Goal: Task Accomplishment & Management: Use online tool/utility

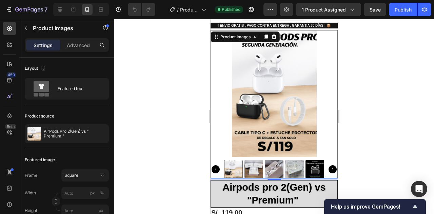
scroll to position [18, 0]
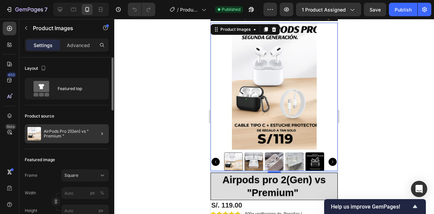
click at [91, 133] on div at bounding box center [99, 133] width 19 height 19
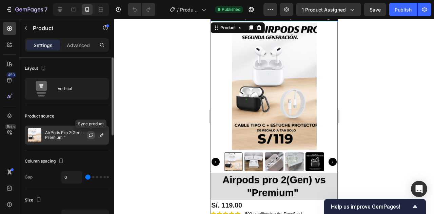
click at [91, 137] on icon "button" at bounding box center [91, 136] width 4 height 2
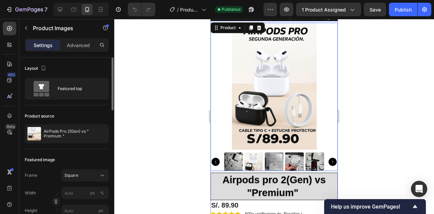
click at [255, 162] on img at bounding box center [254, 162] width 19 height 19
click at [273, 162] on img at bounding box center [274, 162] width 19 height 19
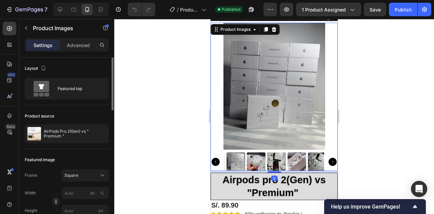
click at [294, 161] on img at bounding box center [297, 162] width 19 height 19
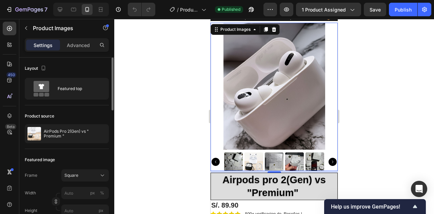
click at [256, 163] on img at bounding box center [254, 162] width 19 height 19
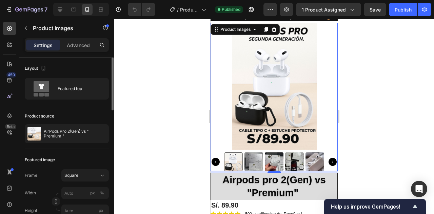
click at [333, 162] on icon "Carousel Next Arrow" at bounding box center [333, 162] width 8 height 8
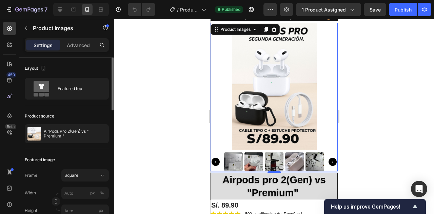
click at [333, 162] on icon "Carousel Next Arrow" at bounding box center [333, 162] width 8 height 8
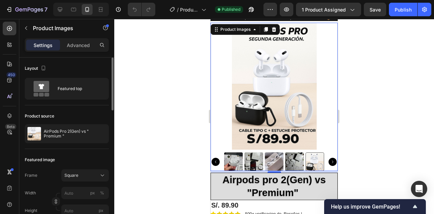
click at [333, 162] on icon "Carousel Next Arrow" at bounding box center [333, 162] width 8 height 8
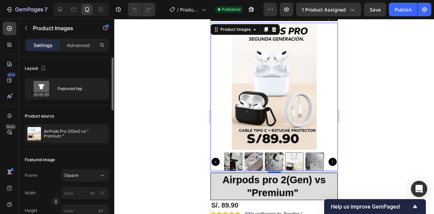
click at [333, 162] on icon "Carousel Next Arrow" at bounding box center [333, 162] width 8 height 8
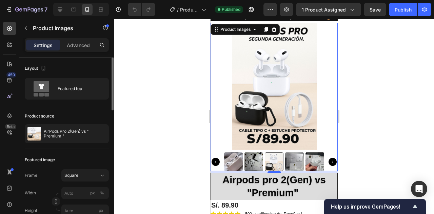
click at [296, 161] on img at bounding box center [294, 162] width 19 height 19
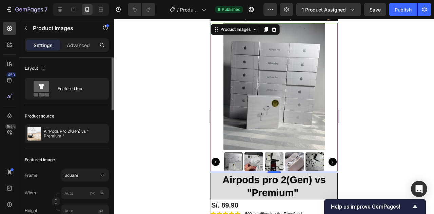
click at [251, 160] on img at bounding box center [254, 162] width 19 height 19
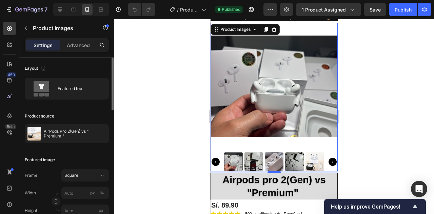
click at [260, 162] on img at bounding box center [254, 162] width 19 height 19
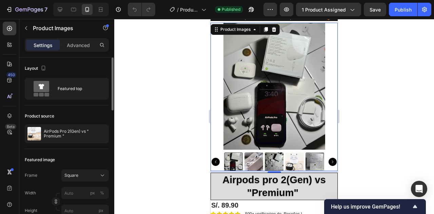
click at [253, 162] on img at bounding box center [254, 162] width 19 height 19
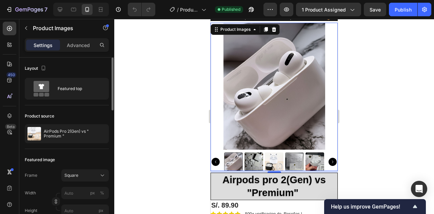
click at [254, 163] on img at bounding box center [254, 162] width 19 height 19
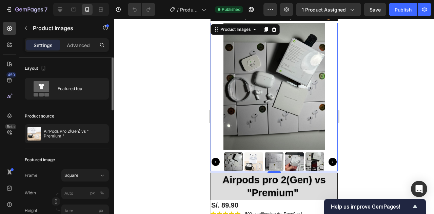
click at [333, 161] on icon "Carousel Next Arrow" at bounding box center [333, 162] width 8 height 8
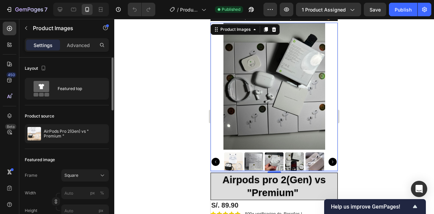
click at [333, 161] on icon "Carousel Next Arrow" at bounding box center [333, 162] width 8 height 8
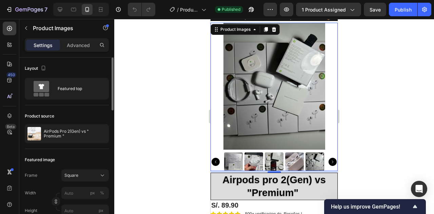
click at [333, 161] on icon "Carousel Next Arrow" at bounding box center [333, 162] width 8 height 8
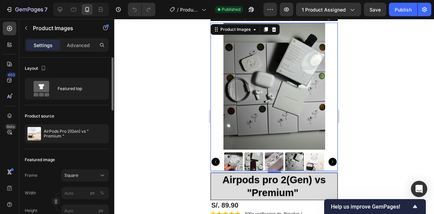
click at [271, 160] on img at bounding box center [274, 162] width 19 height 19
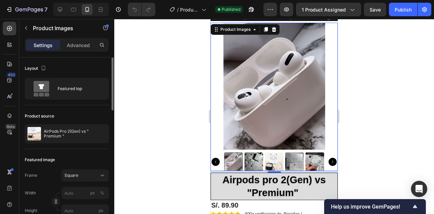
click at [298, 164] on img at bounding box center [294, 162] width 19 height 19
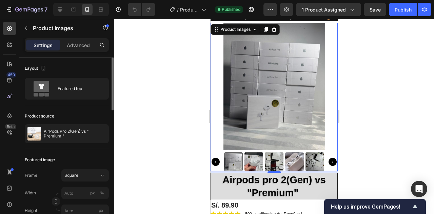
click at [289, 162] on img at bounding box center [294, 162] width 19 height 19
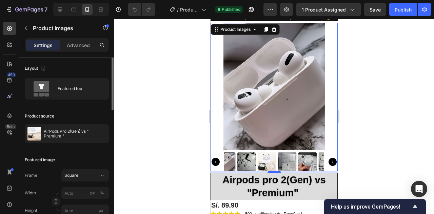
click at [306, 160] on img at bounding box center [307, 162] width 19 height 19
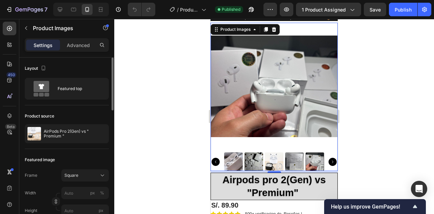
click at [274, 162] on img at bounding box center [274, 162] width 19 height 19
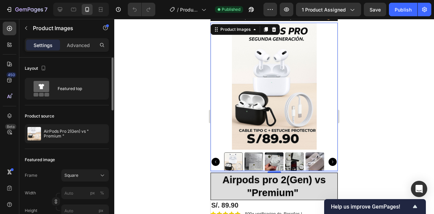
click at [383, 107] on div at bounding box center [274, 116] width 320 height 195
click at [255, 163] on img at bounding box center [254, 162] width 19 height 19
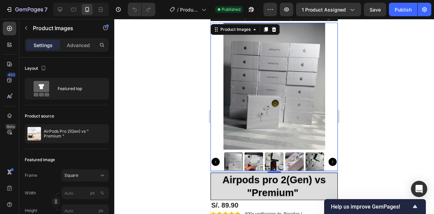
click at [259, 162] on img at bounding box center [254, 162] width 19 height 19
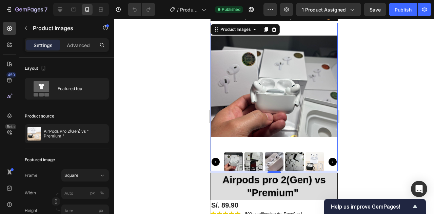
click at [257, 162] on img at bounding box center [254, 162] width 19 height 19
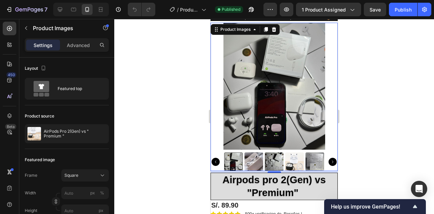
click at [250, 164] on img at bounding box center [254, 162] width 19 height 19
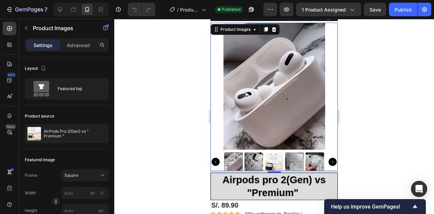
click at [256, 163] on img at bounding box center [254, 162] width 19 height 19
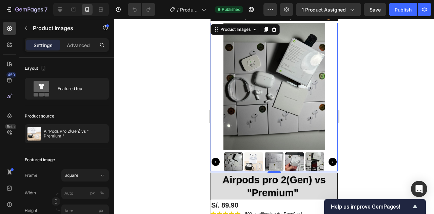
click at [261, 163] on img at bounding box center [254, 162] width 19 height 19
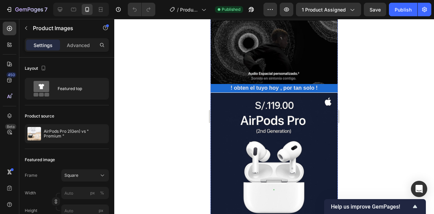
scroll to position [290, 0]
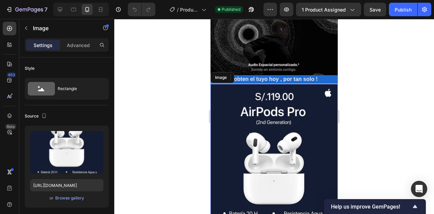
click at [291, 112] on img at bounding box center [274, 179] width 127 height 191
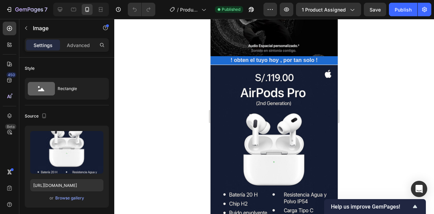
scroll to position [316, 0]
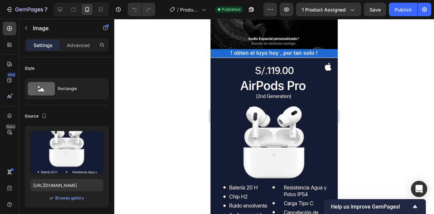
click at [274, 102] on img at bounding box center [274, 153] width 127 height 191
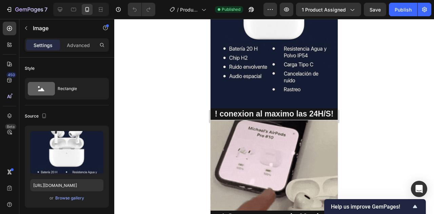
scroll to position [414, 0]
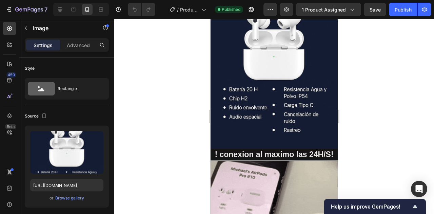
click at [282, 61] on img at bounding box center [274, 55] width 127 height 191
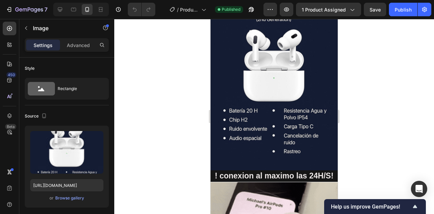
scroll to position [349, 0]
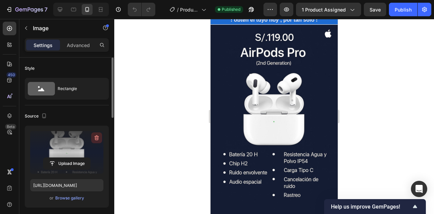
click at [96, 140] on icon "button" at bounding box center [96, 138] width 7 height 7
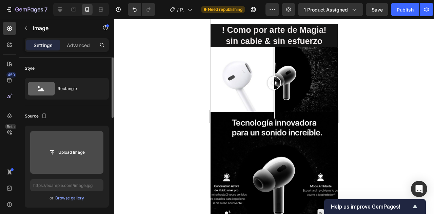
scroll to position [611, 0]
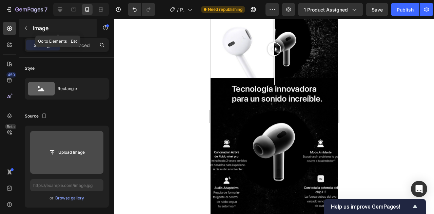
click at [26, 35] on div "Image" at bounding box center [57, 28] width 77 height 18
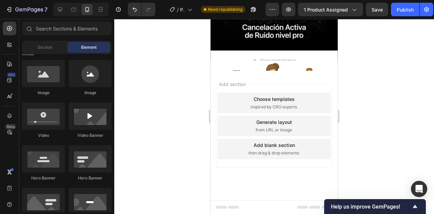
scroll to position [1171, 0]
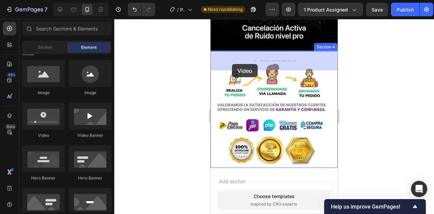
drag, startPoint x: 259, startPoint y: 137, endPoint x: 232, endPoint y: 64, distance: 77.4
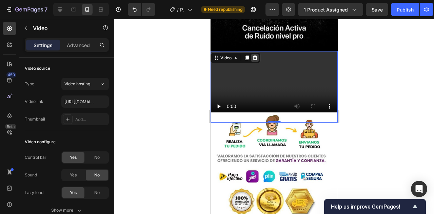
click at [256, 58] on icon at bounding box center [254, 57] width 5 height 5
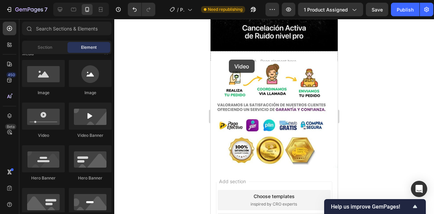
drag, startPoint x: 255, startPoint y: 137, endPoint x: 440, endPoint y: 79, distance: 193.4
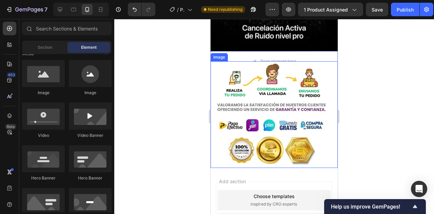
click at [350, 103] on div at bounding box center [274, 116] width 320 height 195
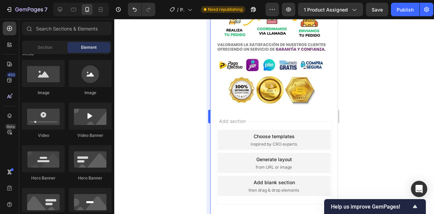
scroll to position [1221, 0]
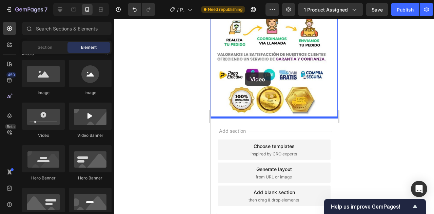
drag, startPoint x: 261, startPoint y: 147, endPoint x: 245, endPoint y: 73, distance: 75.6
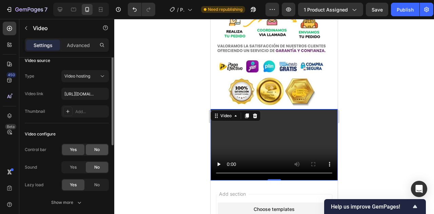
scroll to position [0, 0]
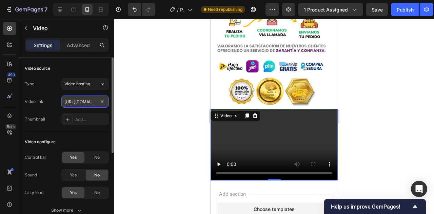
click at [97, 102] on input "[URL][DOMAIN_NAME]" at bounding box center [84, 102] width 47 height 12
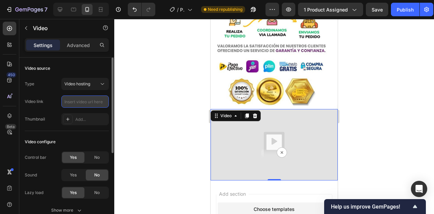
click at [82, 102] on input "text" at bounding box center [84, 102] width 47 height 12
paste input "[URL][DOMAIN_NAME]"
type input "[URL][DOMAIN_NAME]"
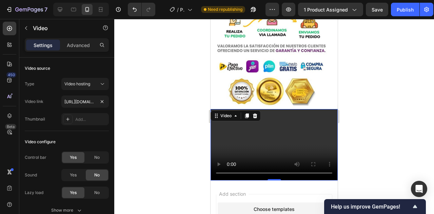
click at [137, 124] on div at bounding box center [274, 116] width 320 height 195
click at [279, 145] on video at bounding box center [274, 145] width 127 height 72
click at [303, 174] on video at bounding box center [274, 145] width 127 height 72
click at [308, 173] on video at bounding box center [274, 145] width 127 height 72
click at [222, 174] on video at bounding box center [274, 145] width 127 height 72
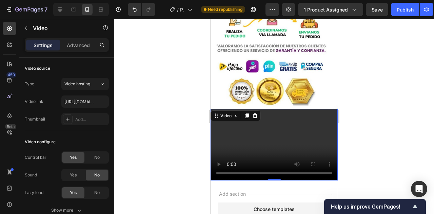
click at [222, 174] on video at bounding box center [274, 145] width 127 height 72
click at [243, 174] on video at bounding box center [274, 145] width 127 height 72
click at [220, 174] on video at bounding box center [274, 145] width 127 height 72
click at [190, 156] on div at bounding box center [274, 116] width 320 height 195
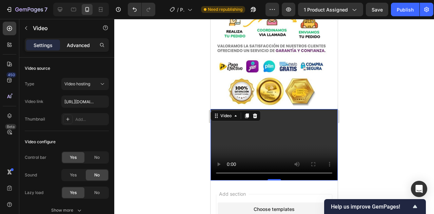
click at [84, 49] on div "Advanced" at bounding box center [78, 45] width 34 height 11
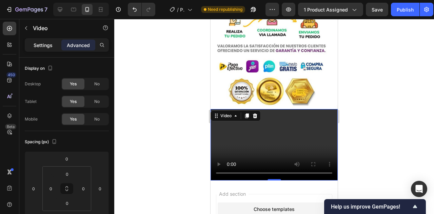
click at [40, 41] on div "Settings" at bounding box center [43, 45] width 34 height 11
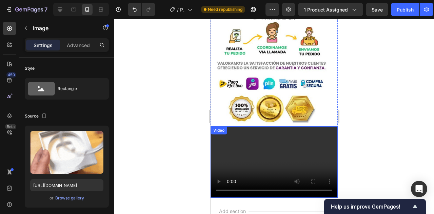
scroll to position [1239, 0]
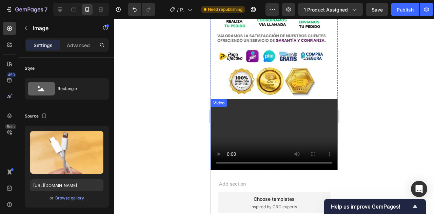
click at [260, 135] on video at bounding box center [274, 135] width 127 height 72
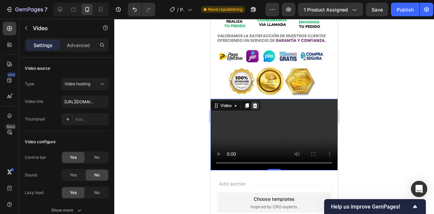
click at [256, 107] on icon at bounding box center [255, 105] width 4 height 5
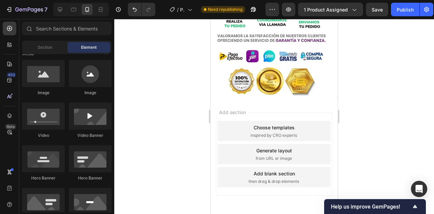
scroll to position [1245, 0]
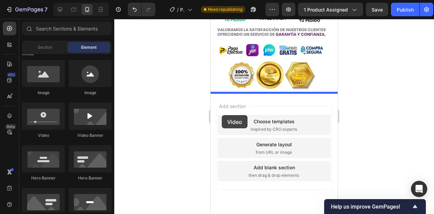
drag, startPoint x: 259, startPoint y: 137, endPoint x: 222, endPoint y: 116, distance: 43.0
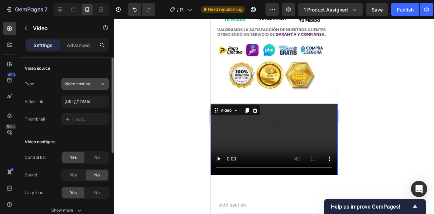
click at [91, 86] on div "Video hosting" at bounding box center [81, 84] width 35 height 6
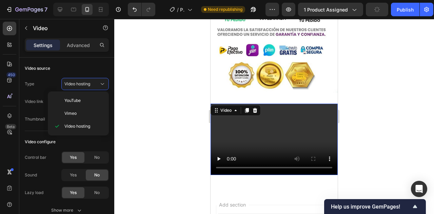
click at [134, 80] on div at bounding box center [274, 116] width 320 height 195
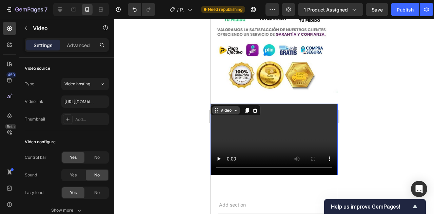
click at [234, 110] on icon at bounding box center [235, 110] width 5 height 5
click at [216, 112] on icon at bounding box center [216, 110] width 5 height 5
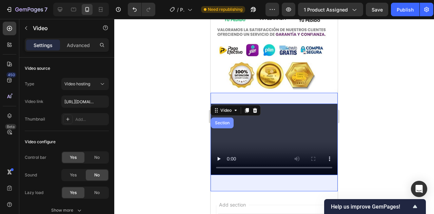
click at [219, 125] on div "Section" at bounding box center [222, 123] width 17 height 4
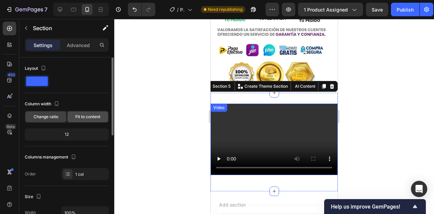
click at [84, 117] on span "Fit to content" at bounding box center [87, 117] width 25 height 6
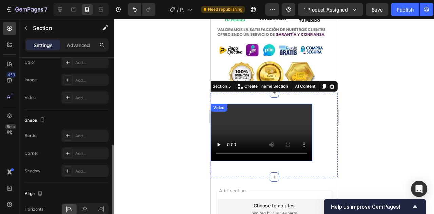
scroll to position [241, 0]
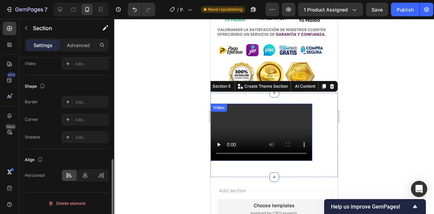
click at [271, 122] on video at bounding box center [262, 132] width 102 height 57
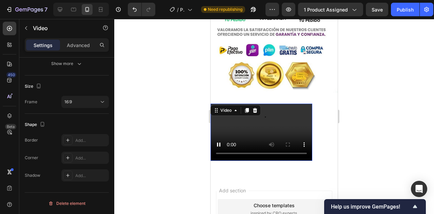
scroll to position [0, 0]
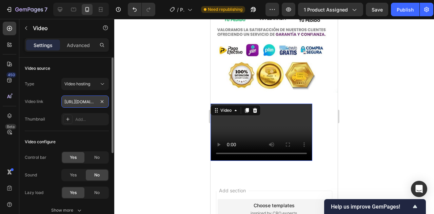
click at [94, 102] on input "[URL][DOMAIN_NAME]" at bounding box center [84, 102] width 47 height 12
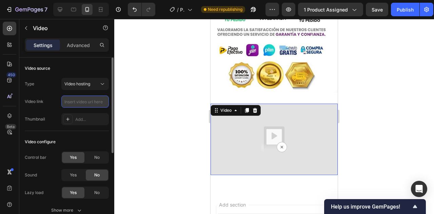
click at [80, 106] on input "text" at bounding box center [84, 102] width 47 height 12
paste input "blob:[URL][DOMAIN_NAME]"
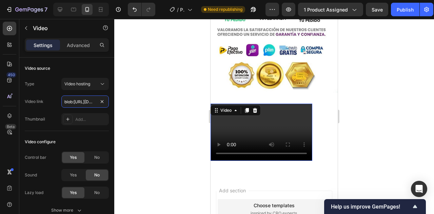
type input "blob:[URL][DOMAIN_NAME]"
click at [262, 137] on video at bounding box center [262, 132] width 102 height 57
click at [98, 108] on div "Type Video hosting Video link blob:[URL][DOMAIN_NAME] Thumbnail Add..." at bounding box center [67, 101] width 84 height 47
click at [241, 161] on video at bounding box center [262, 132] width 102 height 57
click at [252, 161] on video at bounding box center [262, 132] width 102 height 57
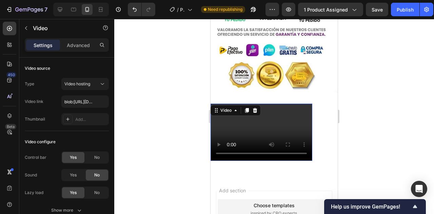
click at [308, 161] on video at bounding box center [262, 132] width 102 height 57
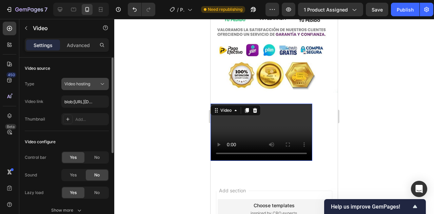
click at [89, 82] on span "Video hosting" at bounding box center [77, 83] width 26 height 5
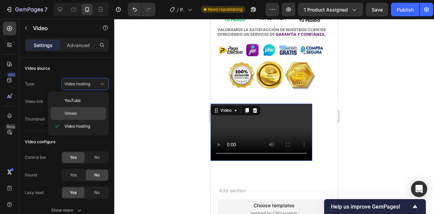
click at [79, 110] on div "Vimeo" at bounding box center [79, 113] width 56 height 13
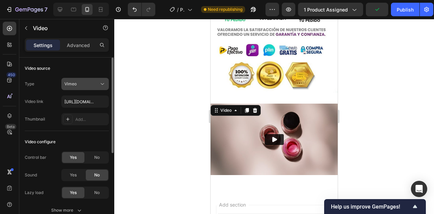
click at [95, 81] on div "Vimeo" at bounding box center [81, 84] width 35 height 6
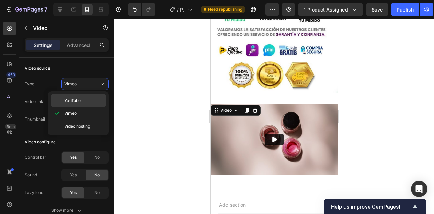
click at [90, 100] on p "YouTube" at bounding box center [83, 101] width 39 height 6
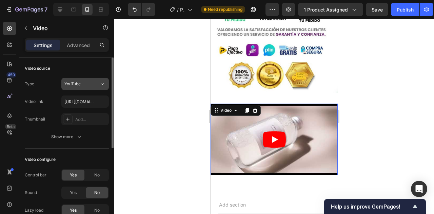
click at [96, 85] on div "YouTube" at bounding box center [81, 84] width 35 height 6
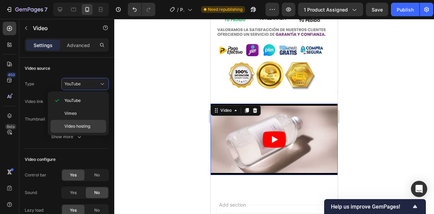
click at [88, 124] on span "Video hosting" at bounding box center [77, 126] width 26 height 6
type input "blob:[URL][DOMAIN_NAME]"
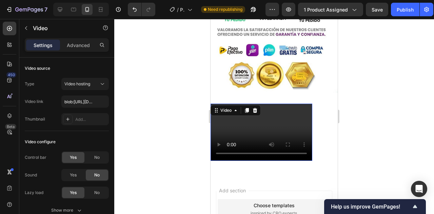
click at [292, 148] on video at bounding box center [262, 132] width 102 height 57
click at [258, 109] on icon at bounding box center [254, 110] width 5 height 5
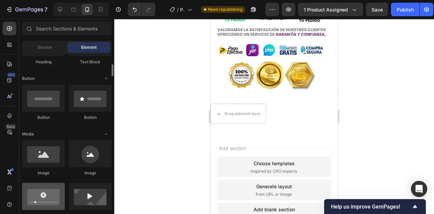
scroll to position [138, 0]
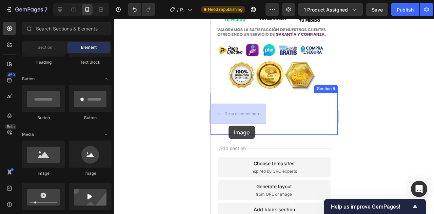
drag, startPoint x: 265, startPoint y: 173, endPoint x: 243, endPoint y: 127, distance: 50.5
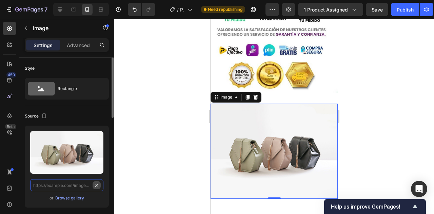
click at [95, 185] on input "text" at bounding box center [66, 185] width 73 height 12
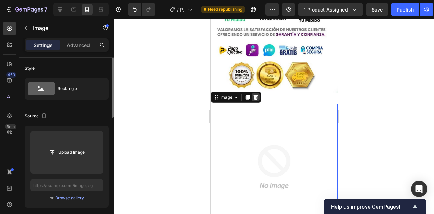
click at [255, 97] on icon at bounding box center [255, 97] width 5 height 5
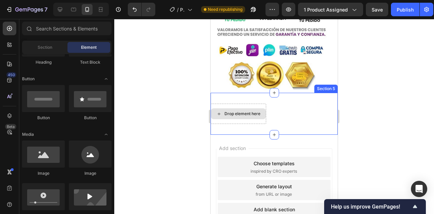
click at [256, 110] on div "Drop element here" at bounding box center [238, 114] width 55 height 11
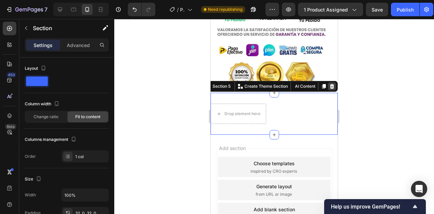
click at [331, 87] on icon at bounding box center [332, 86] width 4 height 5
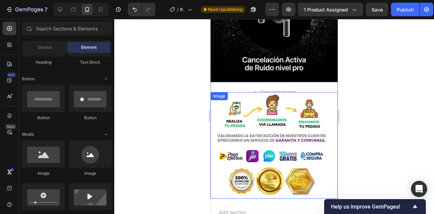
scroll to position [1118, 0]
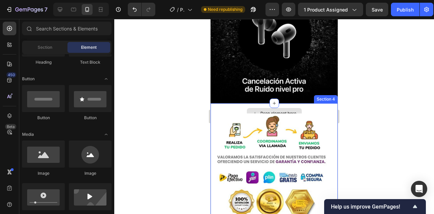
click at [257, 109] on div "Drop element here" at bounding box center [274, 113] width 55 height 11
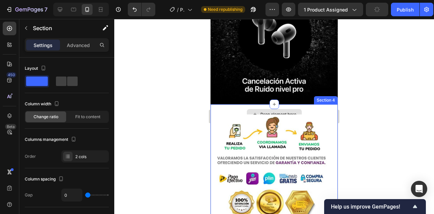
click at [239, 109] on div "Drop element here" at bounding box center [274, 114] width 127 height 20
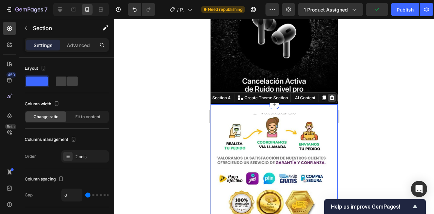
click at [336, 99] on div at bounding box center [332, 98] width 8 height 8
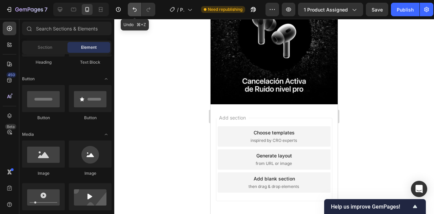
click at [133, 12] on icon "Undo/Redo" at bounding box center [134, 9] width 7 height 7
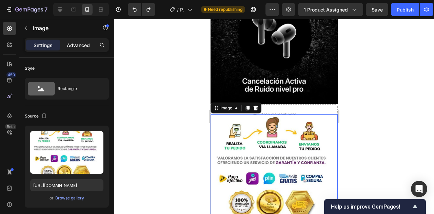
click at [79, 50] on div "Advanced" at bounding box center [78, 45] width 34 height 11
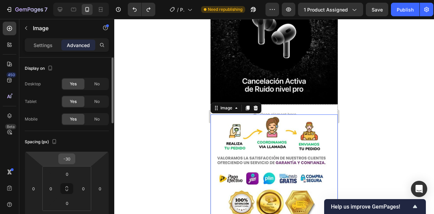
click at [70, 162] on input "-30" at bounding box center [67, 159] width 14 height 10
click at [73, 159] on input "-30" at bounding box center [67, 159] width 14 height 10
type input "-3"
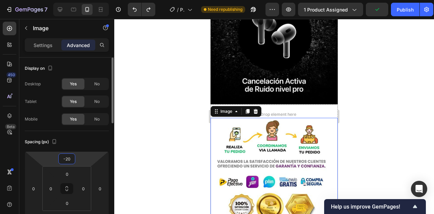
type input "-2"
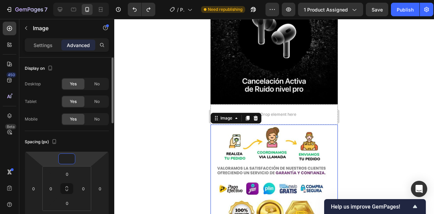
type input "-5"
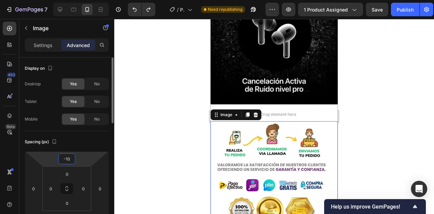
type input "-1"
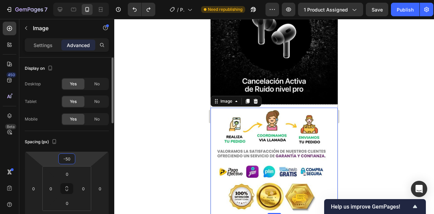
type input "-5"
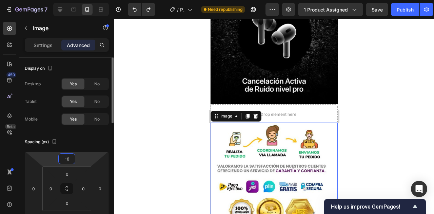
type input "-60"
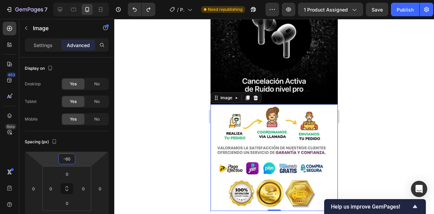
click at [129, 150] on div at bounding box center [274, 116] width 320 height 195
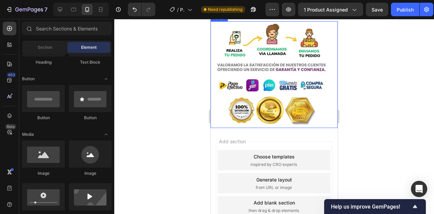
scroll to position [1175, 0]
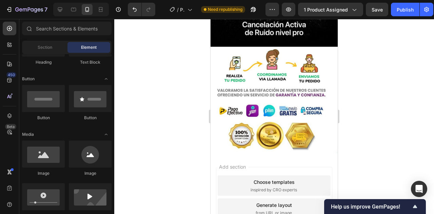
click at [204, 109] on div at bounding box center [274, 116] width 320 height 195
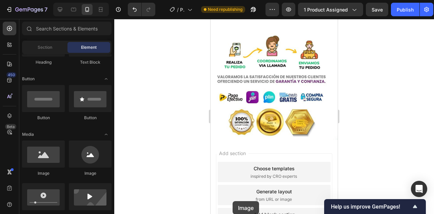
scroll to position [1255, 0]
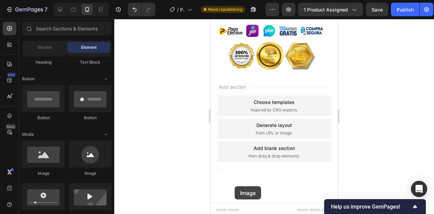
drag, startPoint x: 256, startPoint y: 169, endPoint x: 236, endPoint y: 184, distance: 25.4
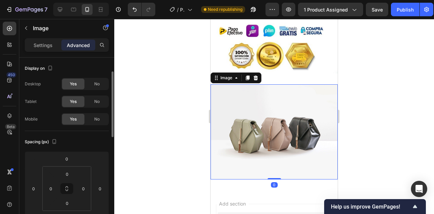
scroll to position [11, 0]
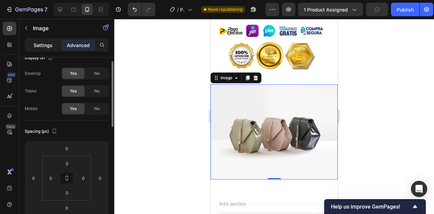
click at [48, 46] on p "Settings" at bounding box center [43, 45] width 19 height 7
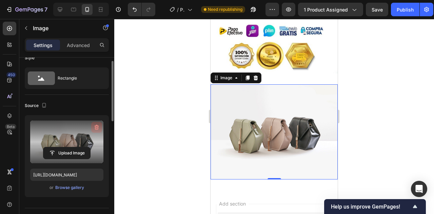
click at [98, 129] on icon "button" at bounding box center [97, 127] width 4 height 5
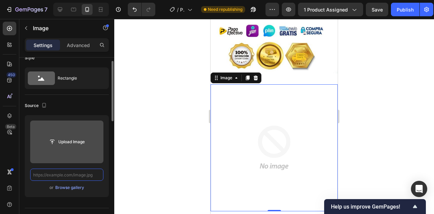
click at [82, 176] on input "text" at bounding box center [66, 175] width 73 height 12
paste input "[URL][DOMAIN_NAME]"
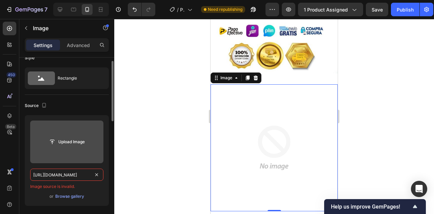
type input "[URL][DOMAIN_NAME]"
click at [108, 185] on div "Upload Image [URL][DOMAIN_NAME] Image source is invalid. or Browse gallery" at bounding box center [67, 160] width 84 height 91
click at [92, 192] on div "Upload Image [URL][DOMAIN_NAME] Image source is invalid. or Browse gallery" at bounding box center [67, 160] width 84 height 91
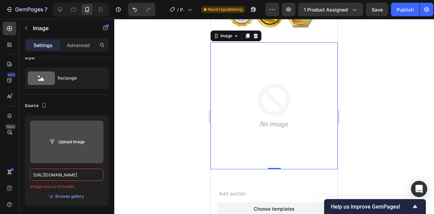
scroll to position [1301, 0]
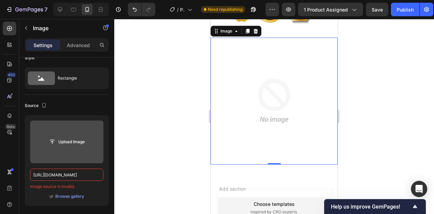
click at [242, 113] on img at bounding box center [274, 101] width 127 height 127
click at [85, 150] on label at bounding box center [66, 142] width 73 height 43
click at [85, 148] on input "file" at bounding box center [66, 142] width 47 height 12
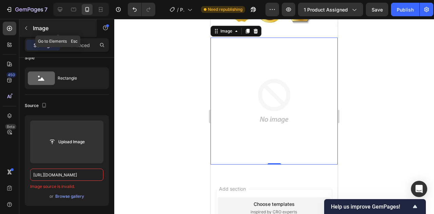
click at [24, 28] on icon "button" at bounding box center [25, 27] width 5 height 5
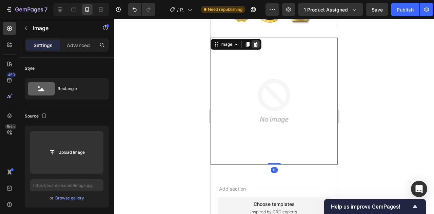
click at [254, 43] on icon at bounding box center [255, 44] width 5 height 5
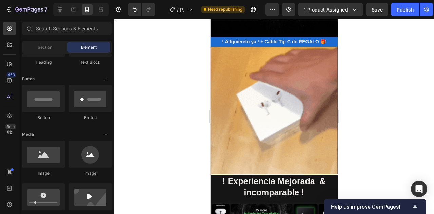
scroll to position [804, 0]
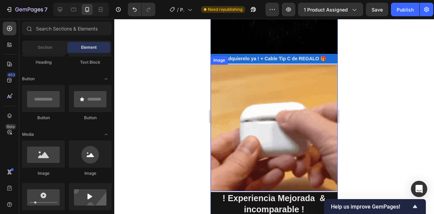
click at [256, 101] on img at bounding box center [274, 127] width 127 height 127
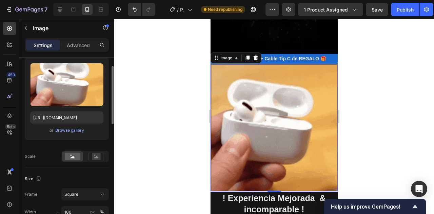
scroll to position [55, 0]
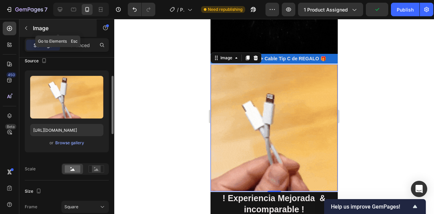
click at [28, 27] on icon "button" at bounding box center [25, 27] width 5 height 5
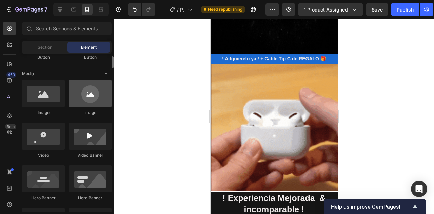
scroll to position [180, 0]
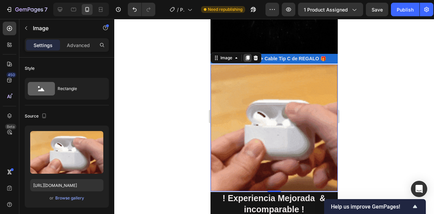
click at [249, 59] on icon at bounding box center [247, 57] width 5 height 5
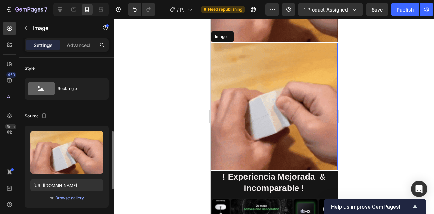
scroll to position [55, 0]
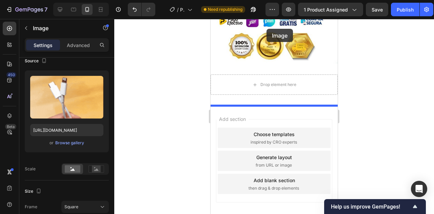
drag, startPoint x: 253, startPoint y: 89, endPoint x: 266, endPoint y: 33, distance: 57.1
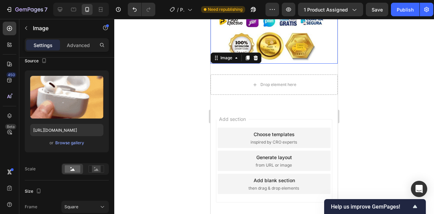
scroll to position [1378, 0]
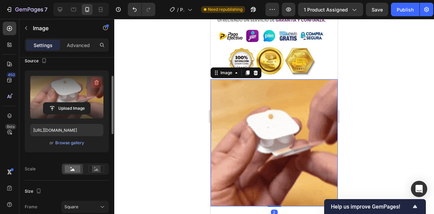
click at [96, 84] on icon "button" at bounding box center [96, 82] width 7 height 7
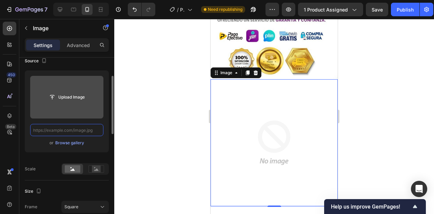
click at [94, 136] on input "text" at bounding box center [66, 130] width 73 height 12
paste input "[URL][DOMAIN_NAME]"
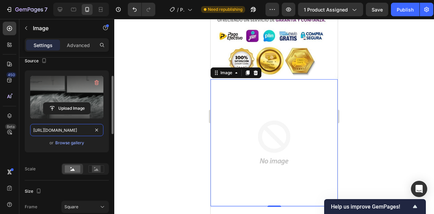
type input "[URL][DOMAIN_NAME]"
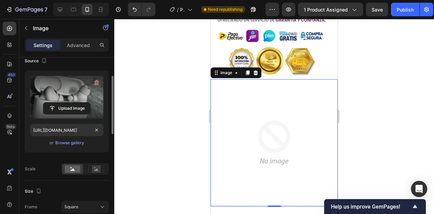
click at [97, 143] on div "or Browse gallery" at bounding box center [66, 143] width 73 height 8
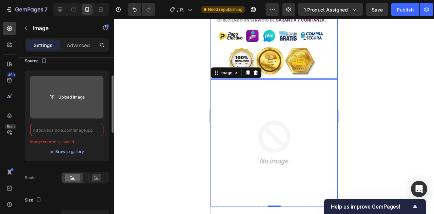
click at [61, 130] on input "text" at bounding box center [66, 130] width 73 height 12
paste input "[URL][DOMAIN_NAME]"
type input "[URL][DOMAIN_NAME]"
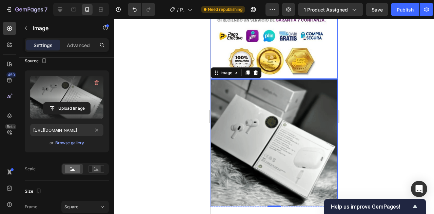
click at [367, 131] on div at bounding box center [274, 116] width 320 height 195
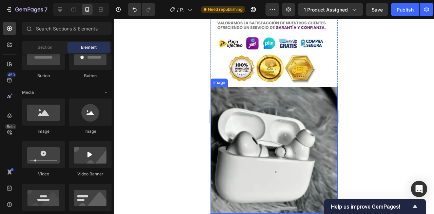
scroll to position [1247, 0]
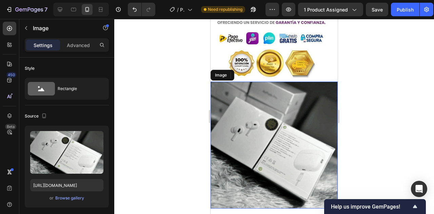
click at [267, 125] on img at bounding box center [274, 145] width 127 height 127
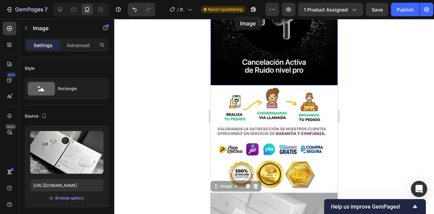
scroll to position [961, 0]
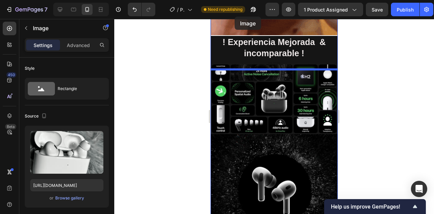
drag, startPoint x: 232, startPoint y: 78, endPoint x: 239, endPoint y: 99, distance: 23.0
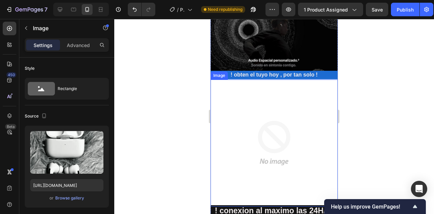
scroll to position [288, 0]
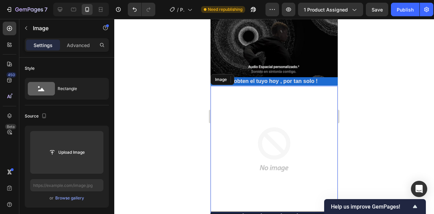
click at [290, 114] on img at bounding box center [274, 149] width 127 height 127
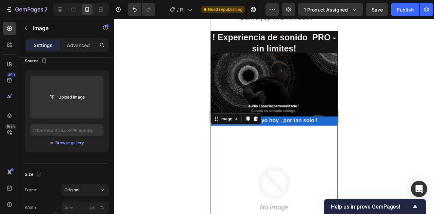
scroll to position [261, 0]
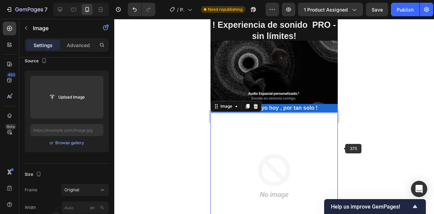
click at [381, 158] on div at bounding box center [274, 116] width 320 height 195
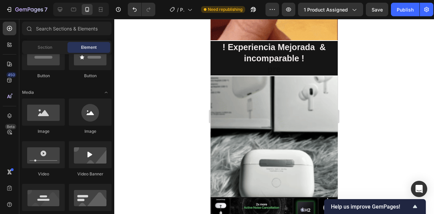
scroll to position [955, 0]
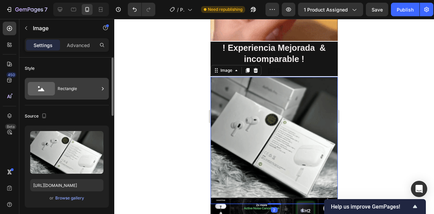
click at [69, 94] on div "Rectangle" at bounding box center [78, 89] width 41 height 16
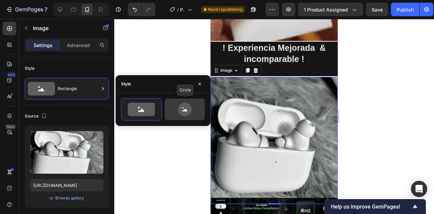
click at [179, 112] on icon at bounding box center [185, 110] width 14 height 14
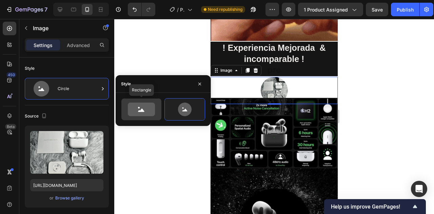
click at [138, 112] on icon at bounding box center [141, 110] width 6 height 3
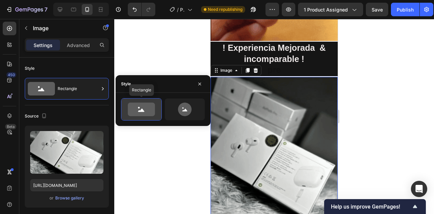
type input "100"
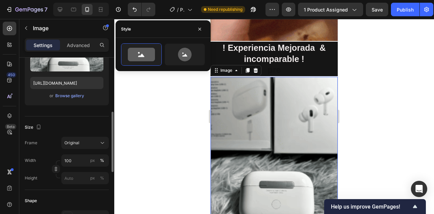
scroll to position [117, 0]
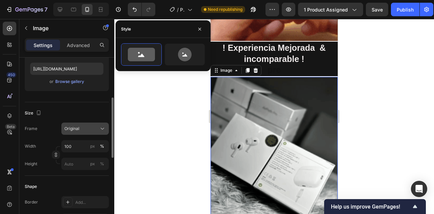
click at [94, 127] on div "Original" at bounding box center [80, 129] width 33 height 6
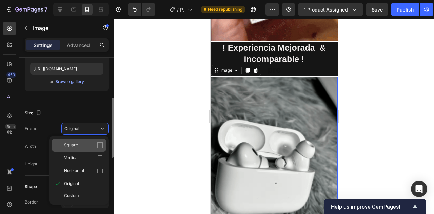
click at [98, 148] on icon at bounding box center [100, 145] width 7 height 7
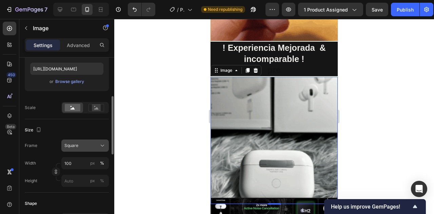
click at [99, 144] on div "Square" at bounding box center [84, 145] width 41 height 7
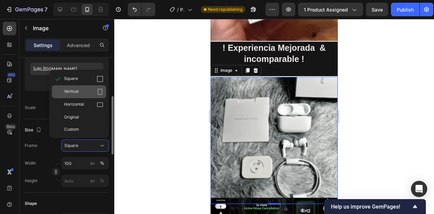
click at [96, 92] on div "Vertical" at bounding box center [83, 92] width 39 height 7
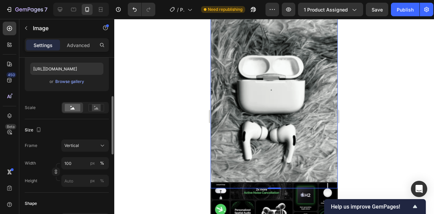
scroll to position [1003, 0]
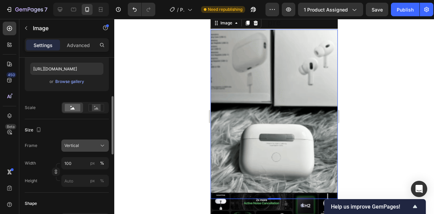
click at [103, 144] on icon at bounding box center [102, 145] width 7 height 7
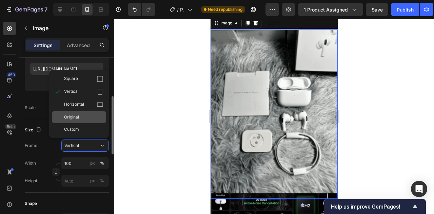
click at [90, 114] on div "Original" at bounding box center [79, 117] width 54 height 12
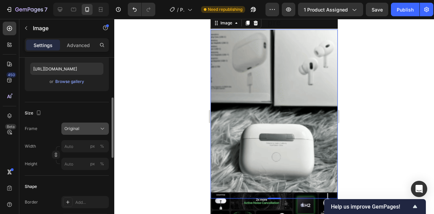
click at [92, 131] on div "Original" at bounding box center [80, 129] width 33 height 6
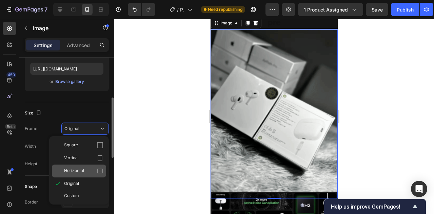
click at [94, 168] on div "Horizontal" at bounding box center [83, 171] width 39 height 7
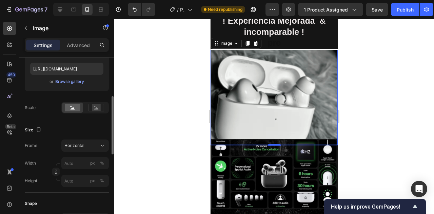
scroll to position [972, 0]
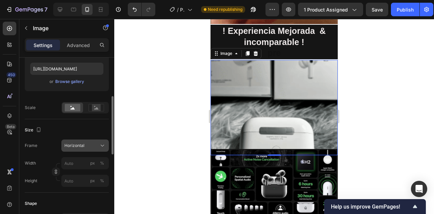
click at [97, 145] on div "Horizontal" at bounding box center [80, 146] width 33 height 6
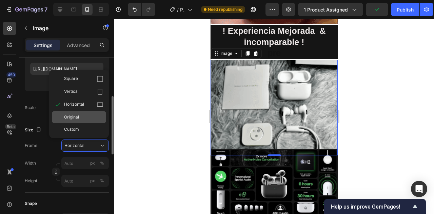
click at [90, 115] on div "Original" at bounding box center [83, 117] width 39 height 6
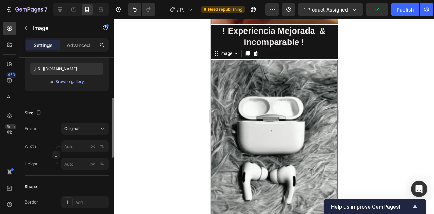
click at [360, 115] on div at bounding box center [274, 116] width 320 height 195
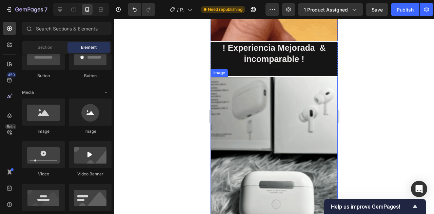
scroll to position [974, 0]
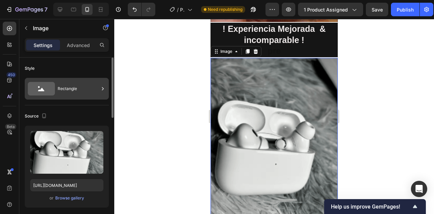
click at [93, 90] on div "Rectangle" at bounding box center [78, 89] width 41 height 16
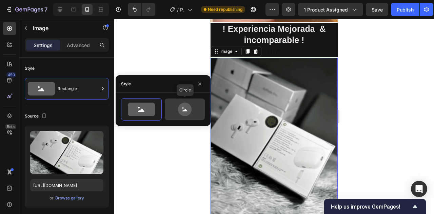
click at [186, 112] on icon at bounding box center [185, 110] width 14 height 14
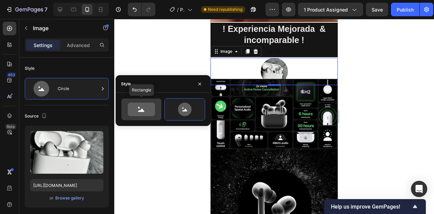
click at [140, 112] on icon at bounding box center [141, 110] width 27 height 14
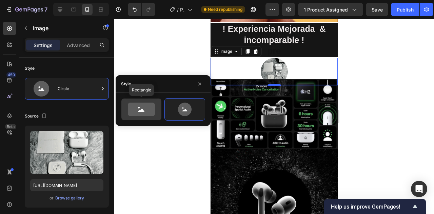
type input "100"
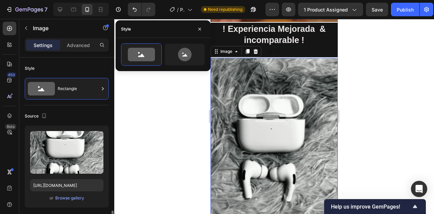
scroll to position [114, 0]
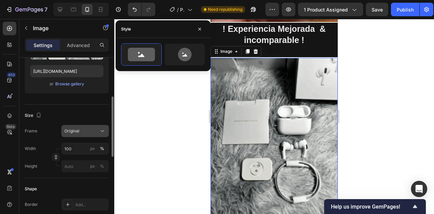
click at [92, 133] on div "Original" at bounding box center [80, 131] width 33 height 6
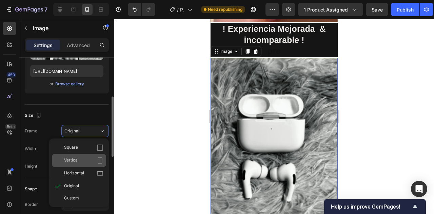
click at [95, 160] on div "Vertical" at bounding box center [83, 160] width 39 height 7
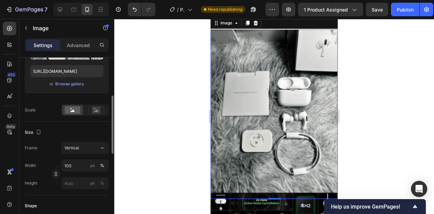
scroll to position [1014, 0]
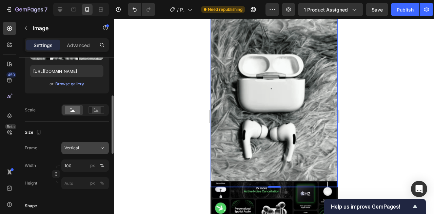
click at [105, 152] on icon at bounding box center [102, 148] width 7 height 7
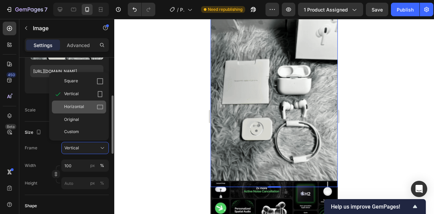
click at [95, 110] on div "Horizontal" at bounding box center [83, 107] width 39 height 7
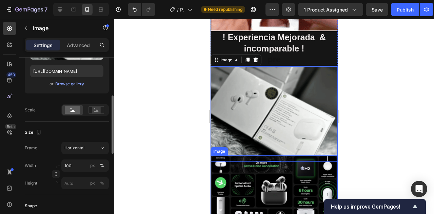
scroll to position [981, 0]
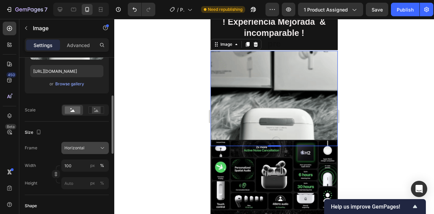
click at [102, 146] on icon at bounding box center [102, 148] width 7 height 7
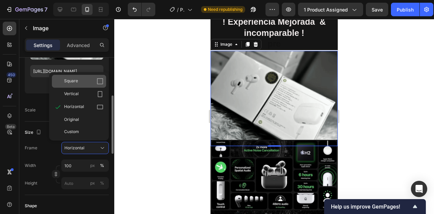
click at [87, 83] on div "Square" at bounding box center [83, 81] width 39 height 7
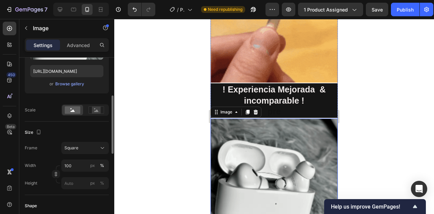
scroll to position [1150, 0]
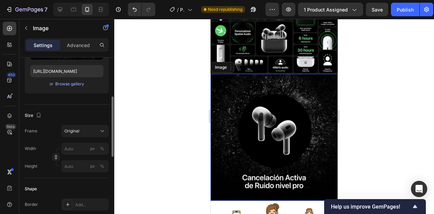
click at [309, 117] on img at bounding box center [274, 137] width 127 height 127
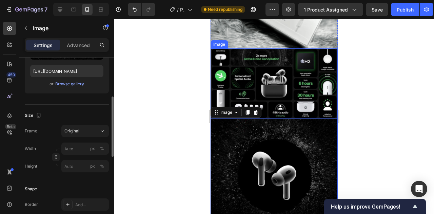
scroll to position [1104, 0]
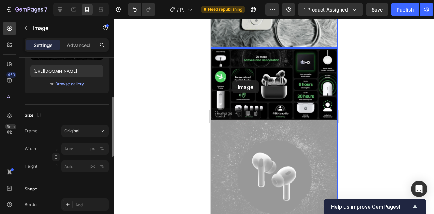
drag, startPoint x: 229, startPoint y: 113, endPoint x: 232, endPoint y: 80, distance: 33.0
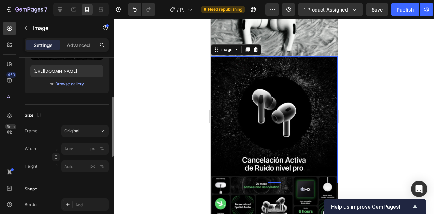
click at [369, 97] on div at bounding box center [274, 116] width 320 height 195
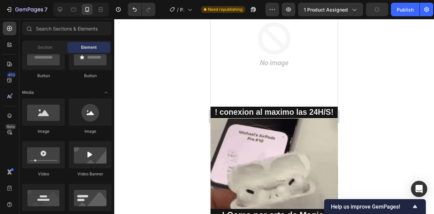
scroll to position [386, 0]
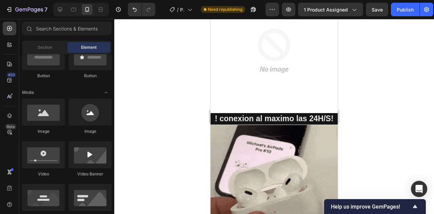
click at [384, 122] on div at bounding box center [274, 116] width 320 height 195
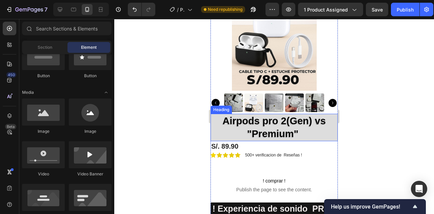
scroll to position [33, 0]
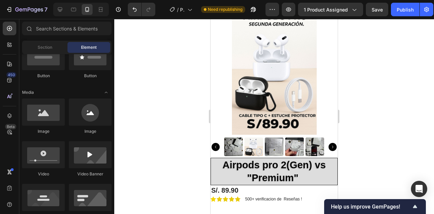
click at [385, 130] on div at bounding box center [274, 116] width 320 height 195
click at [357, 141] on div at bounding box center [274, 116] width 320 height 195
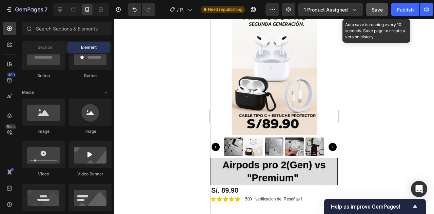
click at [375, 13] on div "Save" at bounding box center [377, 9] width 11 height 7
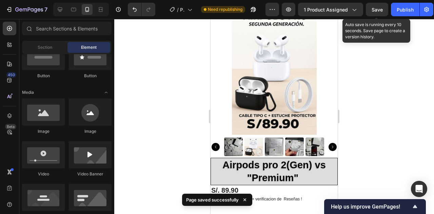
click at [373, 8] on span "Save" at bounding box center [377, 10] width 11 height 6
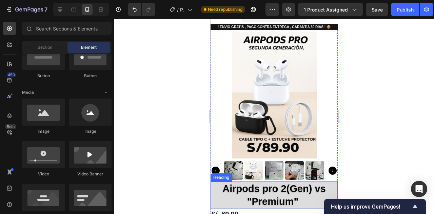
scroll to position [8, 0]
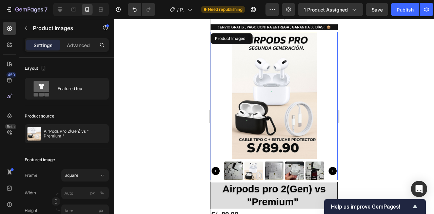
click at [281, 177] on img at bounding box center [274, 171] width 19 height 19
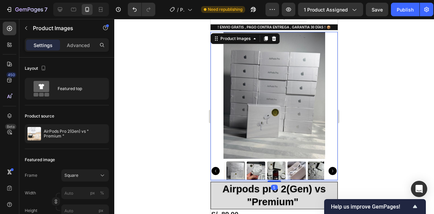
click at [294, 171] on div at bounding box center [274, 171] width 100 height 19
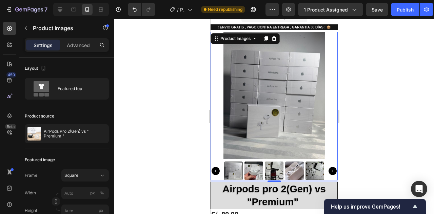
click at [255, 171] on img at bounding box center [254, 171] width 19 height 19
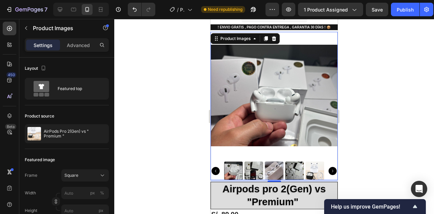
click at [254, 171] on img at bounding box center [254, 171] width 19 height 19
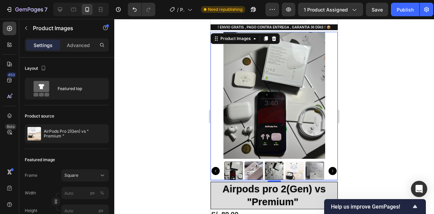
click at [270, 122] on img at bounding box center [274, 95] width 127 height 127
click at [297, 179] on img at bounding box center [294, 171] width 19 height 19
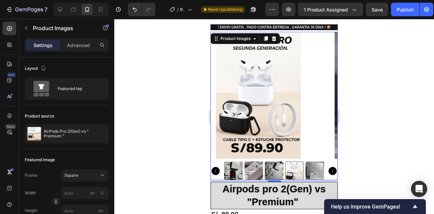
click at [296, 174] on div at bounding box center [294, 171] width 19 height 19
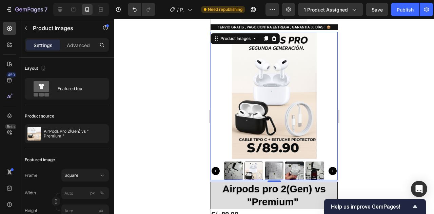
click at [282, 174] on img at bounding box center [274, 171] width 19 height 19
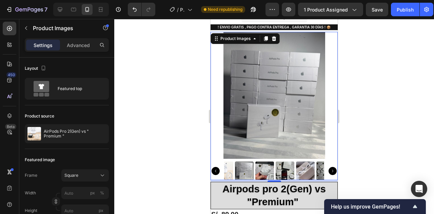
click at [296, 172] on img at bounding box center [305, 171] width 19 height 19
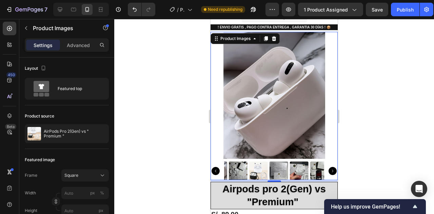
click at [288, 171] on img at bounding box center [279, 171] width 19 height 19
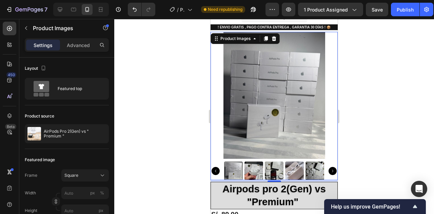
click at [306, 169] on img at bounding box center [315, 171] width 19 height 19
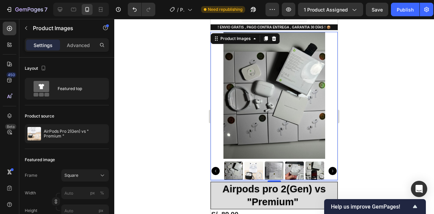
click at [263, 174] on div at bounding box center [274, 171] width 100 height 19
click at [258, 173] on img at bounding box center [254, 171] width 19 height 19
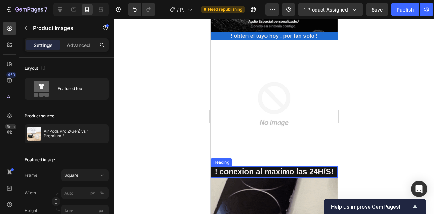
scroll to position [332, 0]
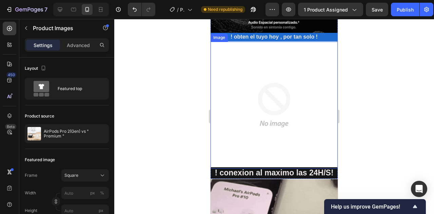
click at [263, 101] on img at bounding box center [274, 105] width 127 height 127
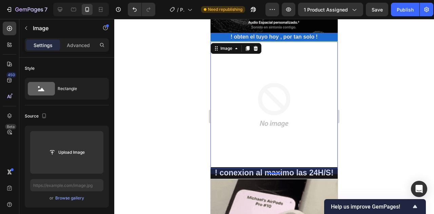
click at [312, 173] on div "16" at bounding box center [274, 171] width 127 height 5
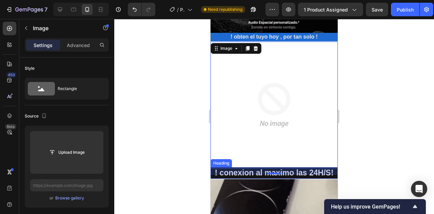
click at [356, 175] on div at bounding box center [274, 116] width 320 height 195
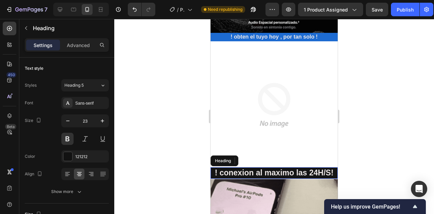
click at [312, 174] on span "! conexion al maximo las 24H/S!" at bounding box center [274, 173] width 119 height 9
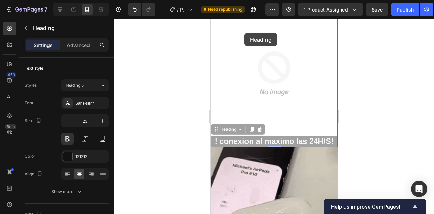
scroll to position [240, 0]
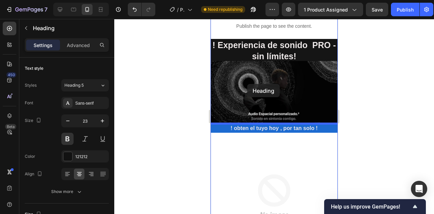
drag, startPoint x: 233, startPoint y: 130, endPoint x: 260, endPoint y: 180, distance: 56.3
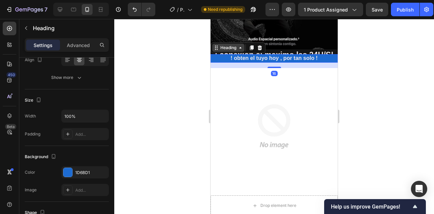
scroll to position [322, 0]
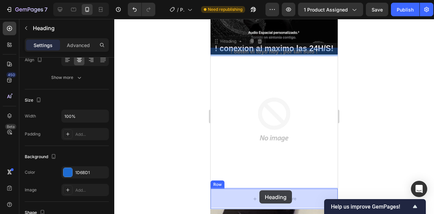
drag, startPoint x: 230, startPoint y: 41, endPoint x: 263, endPoint y: 200, distance: 162.0
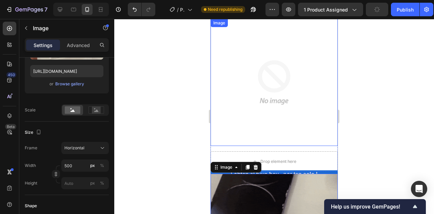
scroll to position [0, 0]
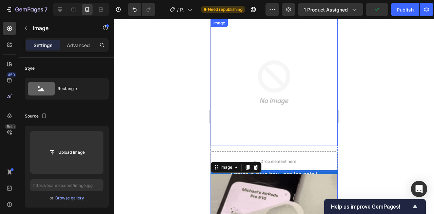
click at [265, 117] on img at bounding box center [274, 82] width 127 height 127
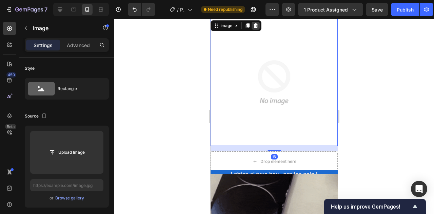
click at [254, 27] on div at bounding box center [256, 26] width 8 height 8
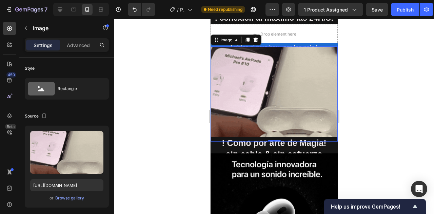
scroll to position [284, 0]
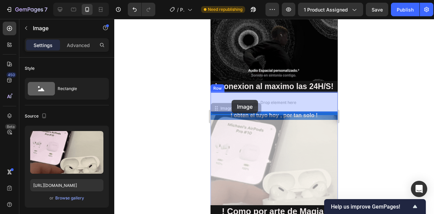
drag, startPoint x: 227, startPoint y: 111, endPoint x: 232, endPoint y: 100, distance: 11.7
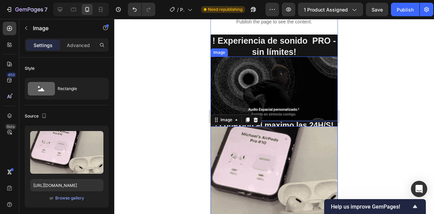
scroll to position [276, 0]
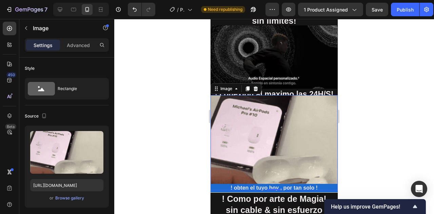
click at [251, 100] on img at bounding box center [274, 142] width 127 height 95
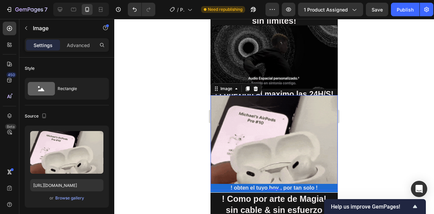
click at [80, 51] on div "Settings Advanced" at bounding box center [67, 45] width 84 height 14
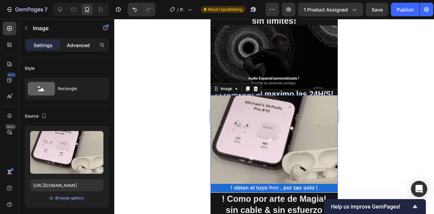
click at [79, 46] on p "Advanced" at bounding box center [78, 45] width 23 height 7
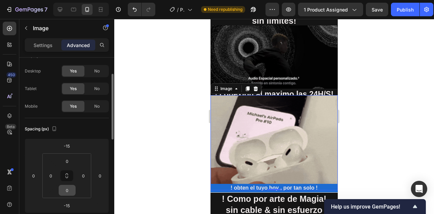
scroll to position [37, 0]
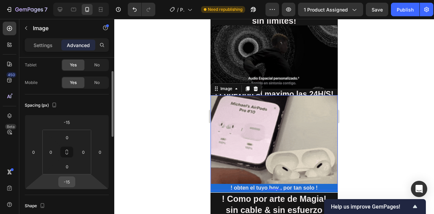
click at [70, 181] on input "-15" at bounding box center [67, 182] width 14 height 10
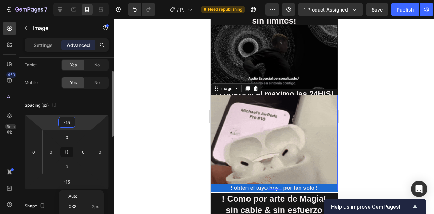
click at [72, 123] on input "-15" at bounding box center [67, 122] width 14 height 10
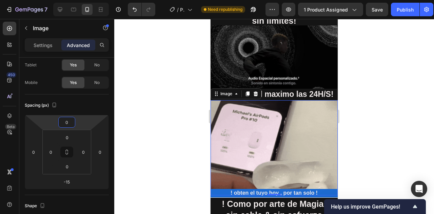
click at [366, 109] on div at bounding box center [274, 116] width 320 height 195
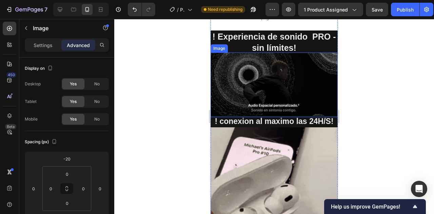
scroll to position [284, 0]
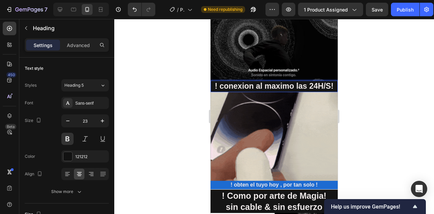
click at [284, 86] on span "! conexion al maximo las 24H/S!" at bounding box center [274, 86] width 119 height 9
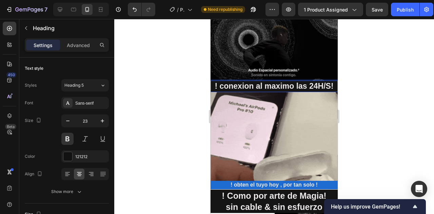
click at [254, 84] on span "! conexion al maximo las 24H/S!" at bounding box center [274, 86] width 119 height 9
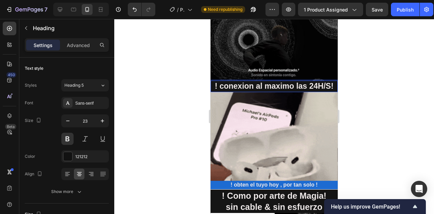
click at [291, 85] on span "! conexion al maximo las 24H/S!" at bounding box center [274, 86] width 119 height 9
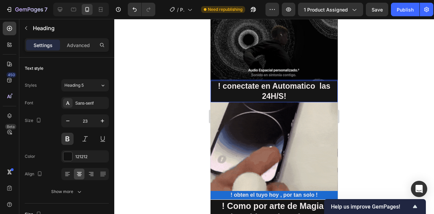
click at [261, 84] on span "! conectate en Automatico las 24H/S!" at bounding box center [274, 91] width 112 height 19
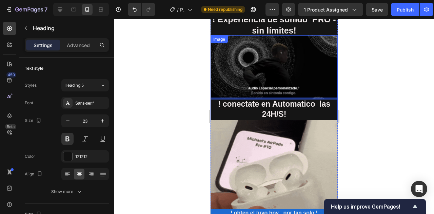
scroll to position [254, 0]
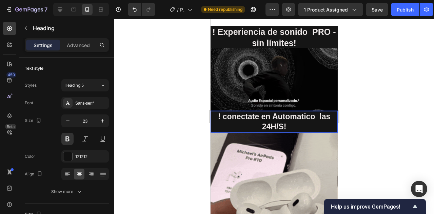
click at [258, 117] on span "! conectate en Automatico las 24H/S!" at bounding box center [274, 121] width 112 height 19
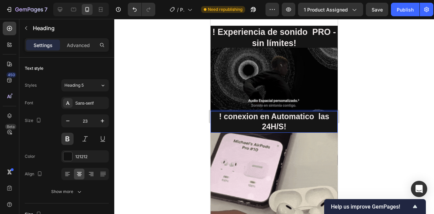
click at [319, 115] on span "! conexion en Automatico las 24H/S!" at bounding box center [274, 121] width 110 height 19
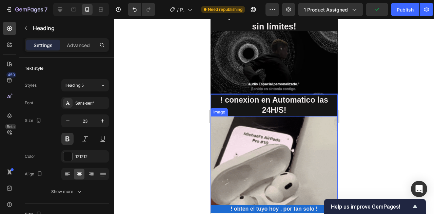
scroll to position [278, 0]
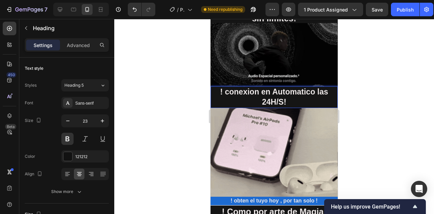
click at [284, 101] on span "! conexion en Automatico las 24H/S!" at bounding box center [274, 97] width 108 height 19
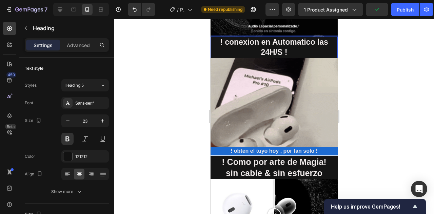
scroll to position [329, 0]
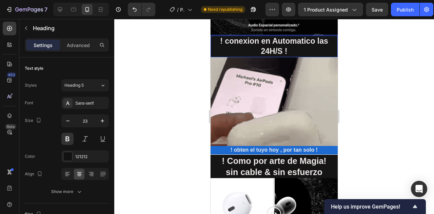
click at [297, 46] on p "! conexion en Automatico las 24H/S !" at bounding box center [274, 46] width 126 height 20
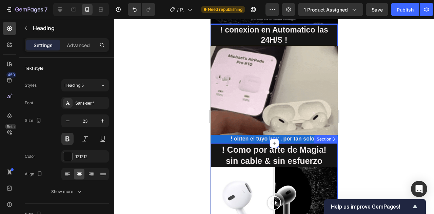
scroll to position [356, 0]
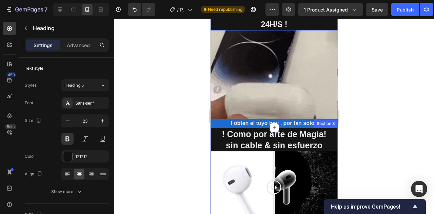
click at [323, 123] on div "Section 3" at bounding box center [326, 124] width 24 height 8
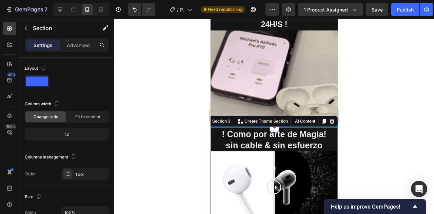
click at [356, 117] on div at bounding box center [274, 116] width 320 height 195
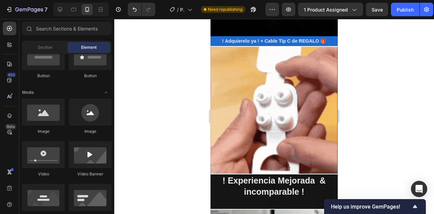
scroll to position [814, 0]
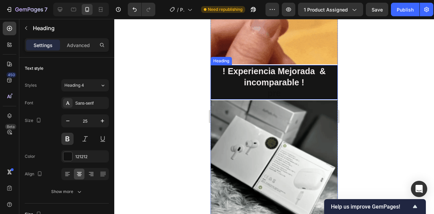
click at [232, 85] on h2 "! Experiencia Mejorada & incomparable ! pre" at bounding box center [274, 82] width 127 height 35
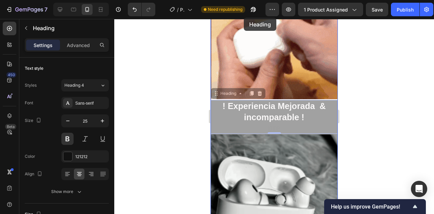
scroll to position [609, 0]
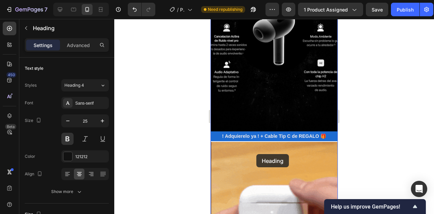
drag, startPoint x: 232, startPoint y: 72, endPoint x: 256, endPoint y: 154, distance: 86.0
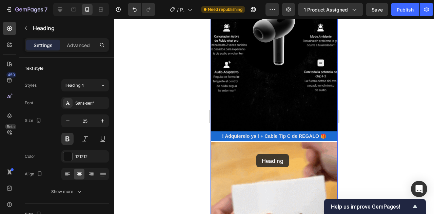
click at [256, 154] on div "iPhone 13 Mini ( 375 px) iPhone 13 Mini iPhone 13 Pro iPhone 11 Pro Max iPhone …" at bounding box center [274, 163] width 127 height 1506
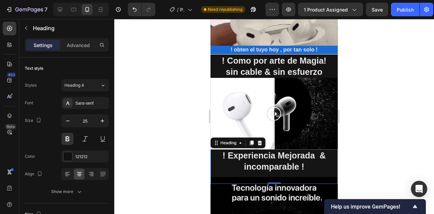
scroll to position [437, 0]
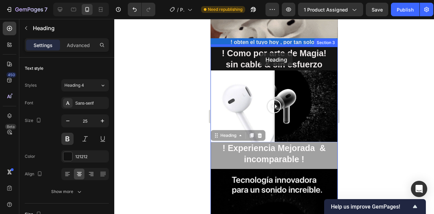
drag, startPoint x: 236, startPoint y: 136, endPoint x: 260, endPoint y: 52, distance: 87.1
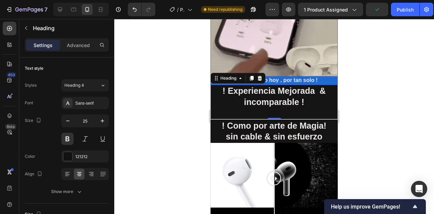
scroll to position [395, 0]
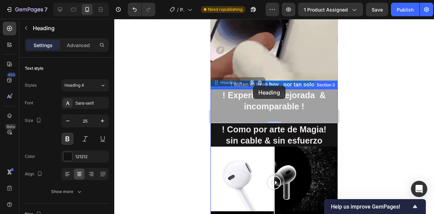
drag, startPoint x: 234, startPoint y: 83, endPoint x: 253, endPoint y: 85, distance: 19.4
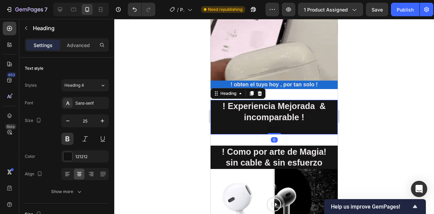
click at [352, 99] on div at bounding box center [274, 116] width 320 height 195
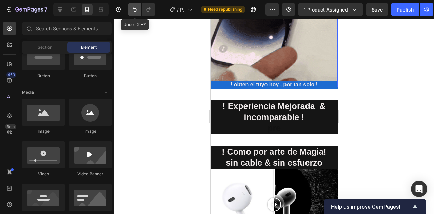
click at [136, 9] on icon "Undo/Redo" at bounding box center [134, 9] width 7 height 7
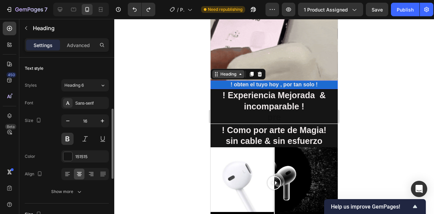
scroll to position [37, 0]
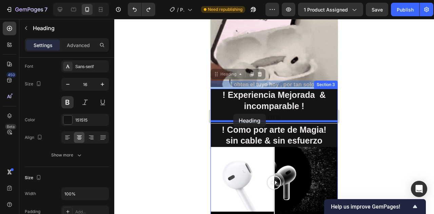
drag, startPoint x: 225, startPoint y: 75, endPoint x: 233, endPoint y: 114, distance: 40.2
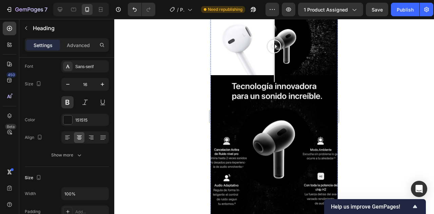
scroll to position [408, 0]
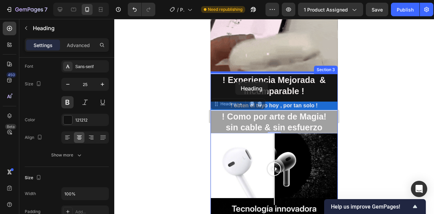
drag, startPoint x: 232, startPoint y: 105, endPoint x: 235, endPoint y: 82, distance: 23.3
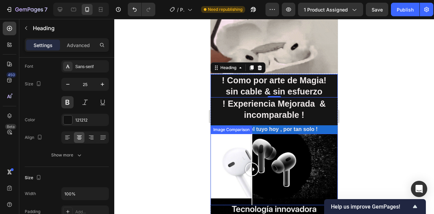
click at [252, 143] on div at bounding box center [274, 170] width 127 height 72
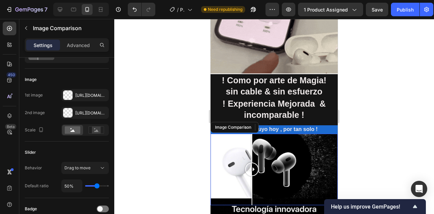
scroll to position [0, 0]
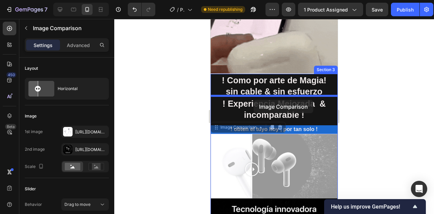
drag, startPoint x: 247, startPoint y: 127, endPoint x: 254, endPoint y: 100, distance: 27.6
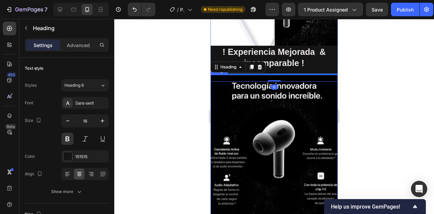
scroll to position [517, 0]
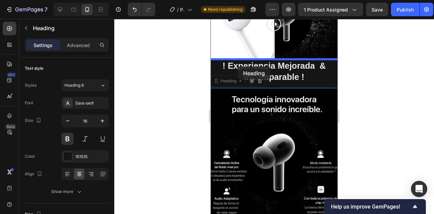
drag, startPoint x: 235, startPoint y: 82, endPoint x: 238, endPoint y: 66, distance: 15.8
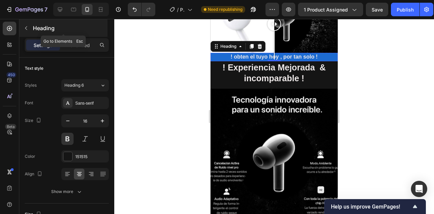
click at [28, 28] on icon "button" at bounding box center [25, 27] width 5 height 5
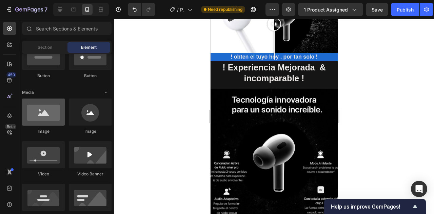
click at [45, 120] on div at bounding box center [43, 112] width 43 height 27
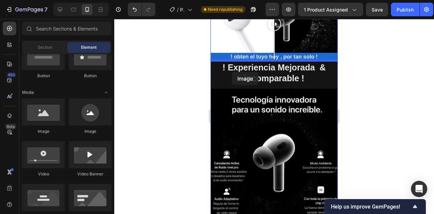
drag, startPoint x: 268, startPoint y: 133, endPoint x: 232, endPoint y: 72, distance: 71.6
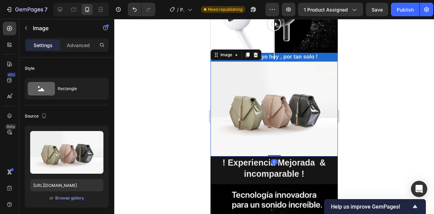
click at [373, 118] on div at bounding box center [274, 116] width 320 height 195
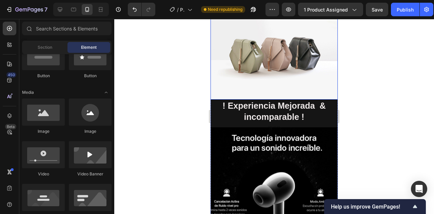
scroll to position [578, 0]
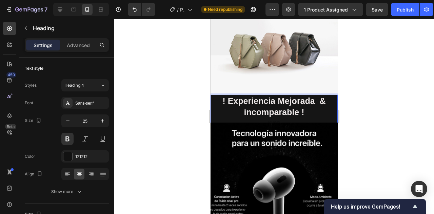
click at [245, 112] on span "! Experiencia Mejorada & incomparable !" at bounding box center [273, 106] width 103 height 21
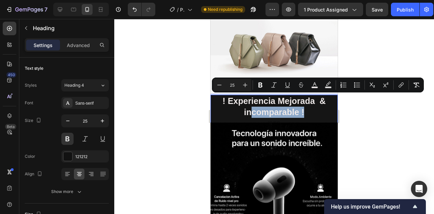
click at [245, 112] on span "! Experiencia Mejorada & incomparable !" at bounding box center [273, 106] width 103 height 21
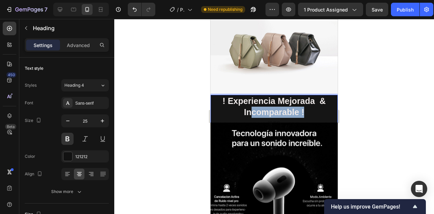
drag, startPoint x: 298, startPoint y: 113, endPoint x: 242, endPoint y: 112, distance: 56.0
click at [242, 112] on p "! Experiencia Mejorada & Incomparable ! pre" at bounding box center [274, 112] width 126 height 33
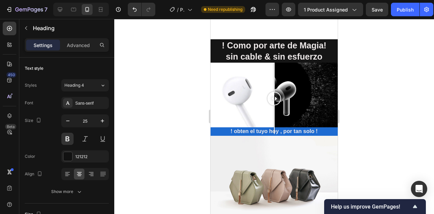
scroll to position [484, 0]
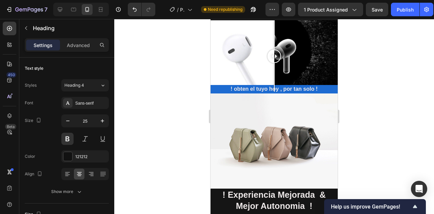
click at [343, 182] on div at bounding box center [274, 116] width 320 height 195
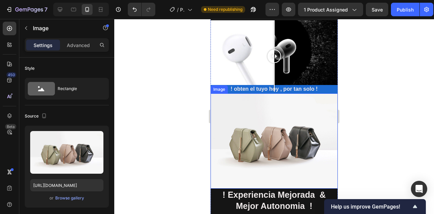
click at [306, 160] on img at bounding box center [274, 141] width 127 height 95
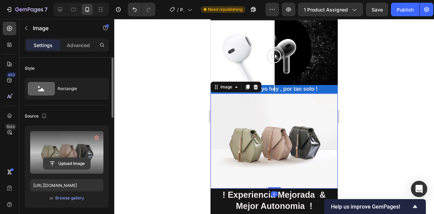
click at [77, 161] on input "file" at bounding box center [66, 164] width 47 height 12
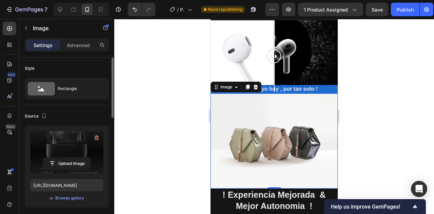
type input "[URL][DOMAIN_NAME]"
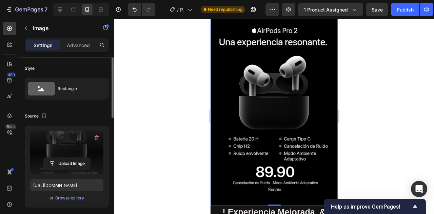
scroll to position [563, 0]
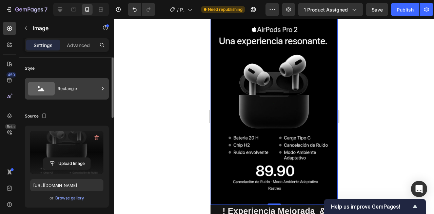
click at [77, 92] on div "Rectangle" at bounding box center [78, 89] width 41 height 16
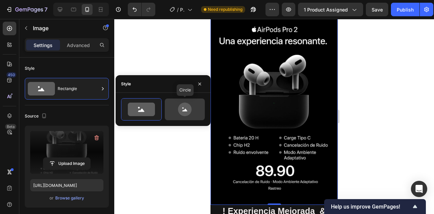
click at [167, 114] on div at bounding box center [185, 110] width 40 height 22
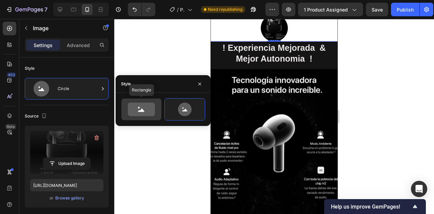
click at [138, 108] on icon at bounding box center [141, 110] width 27 height 14
type input "100"
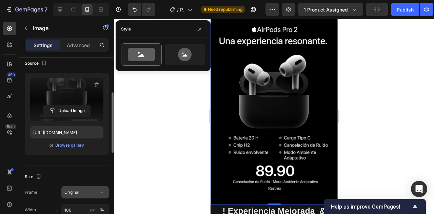
scroll to position [65, 0]
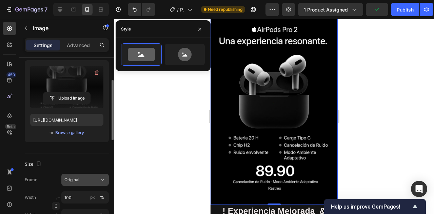
click at [93, 181] on div "Original" at bounding box center [80, 180] width 33 height 6
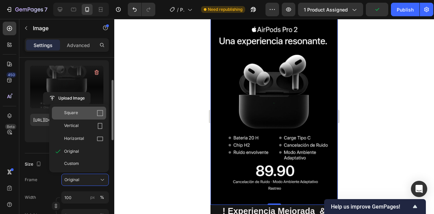
click at [89, 114] on div "Square" at bounding box center [83, 113] width 39 height 7
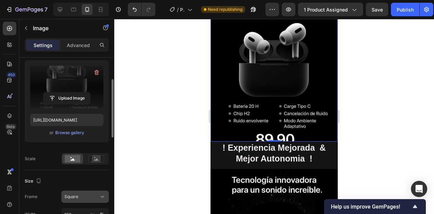
click at [92, 194] on div "Square" at bounding box center [80, 197] width 33 height 6
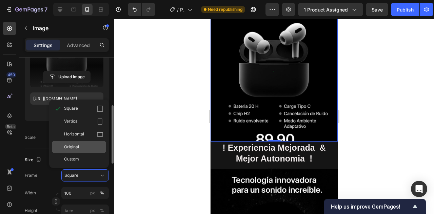
scroll to position [122, 0]
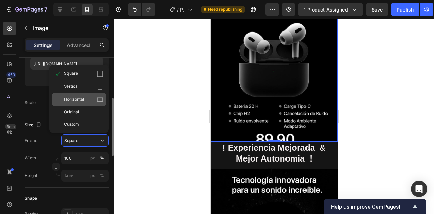
click at [97, 103] on icon at bounding box center [100, 99] width 7 height 7
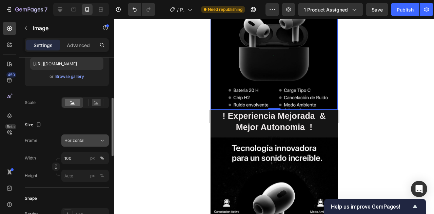
click at [90, 140] on div "Horizontal" at bounding box center [80, 141] width 33 height 6
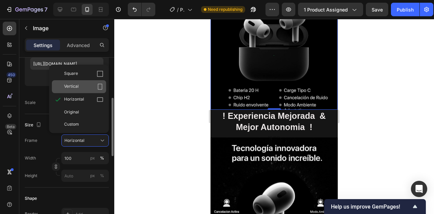
click at [89, 82] on div "Vertical" at bounding box center [79, 86] width 54 height 13
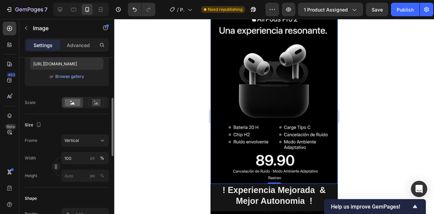
click at [369, 119] on div at bounding box center [274, 116] width 320 height 195
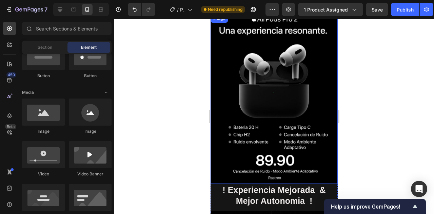
scroll to position [541, 0]
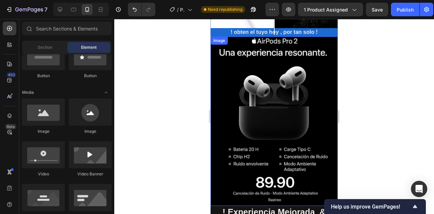
click at [370, 123] on div at bounding box center [274, 116] width 320 height 195
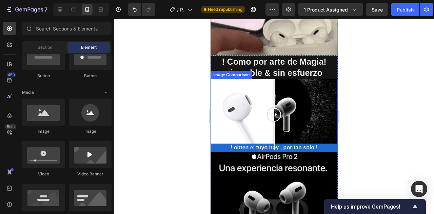
scroll to position [410, 0]
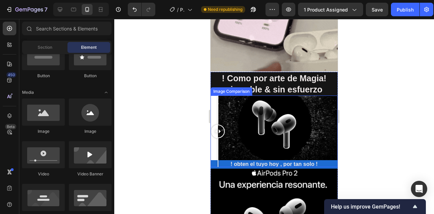
drag, startPoint x: 276, startPoint y: 132, endPoint x: 212, endPoint y: 138, distance: 64.4
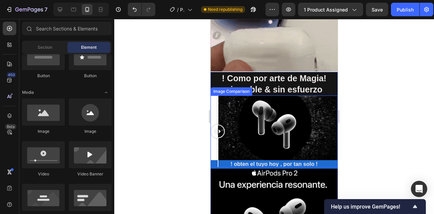
click at [212, 138] on div at bounding box center [218, 132] width 14 height 72
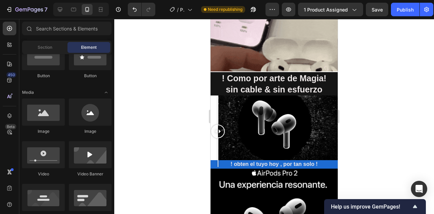
click at [379, 135] on div at bounding box center [274, 116] width 320 height 195
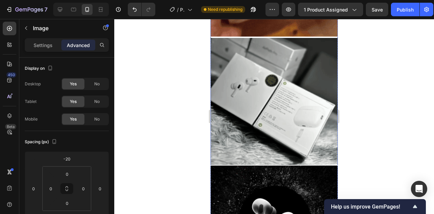
scroll to position [1033, 0]
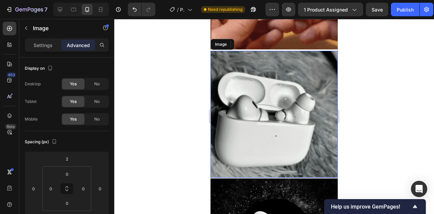
click at [261, 93] on img at bounding box center [274, 114] width 127 height 127
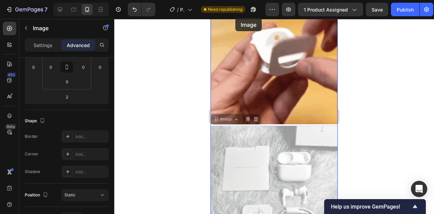
scroll to position [486, 0]
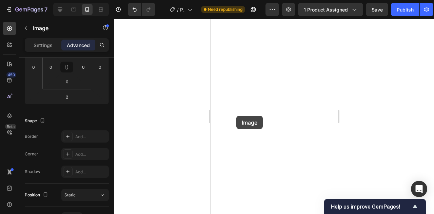
drag, startPoint x: 228, startPoint y: 47, endPoint x: 603, endPoint y: 163, distance: 392.6
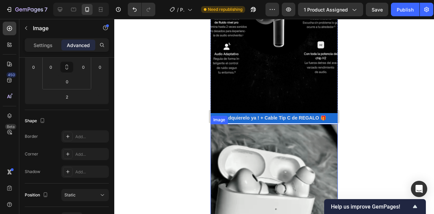
scroll to position [829, 0]
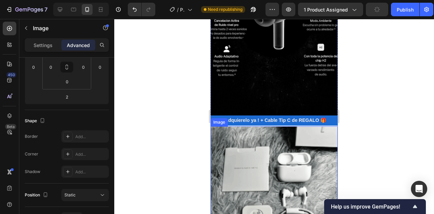
click at [240, 138] on img at bounding box center [274, 190] width 127 height 127
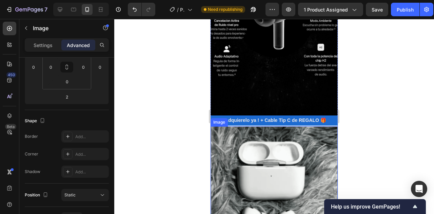
click at [240, 138] on img at bounding box center [274, 190] width 127 height 127
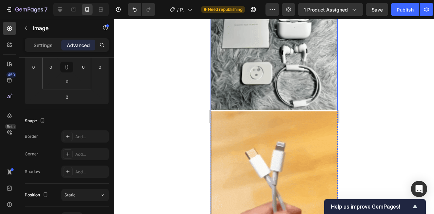
scroll to position [1009, 0]
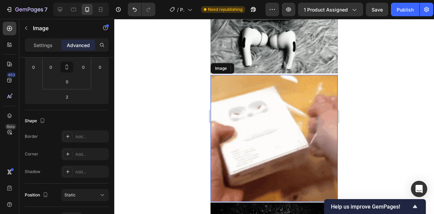
click at [272, 110] on img at bounding box center [274, 138] width 127 height 127
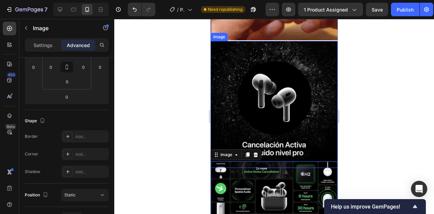
scroll to position [1162, 0]
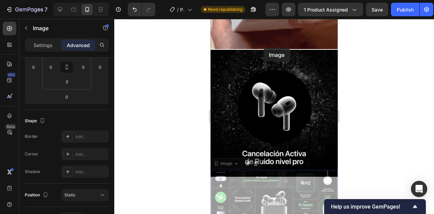
drag, startPoint x: 232, startPoint y: 163, endPoint x: 265, endPoint y: 42, distance: 125.9
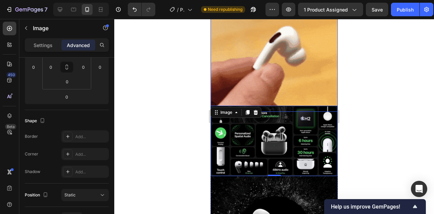
scroll to position [1040, 0]
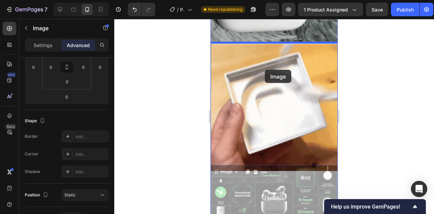
drag, startPoint x: 235, startPoint y: 173, endPoint x: 265, endPoint y: 70, distance: 107.8
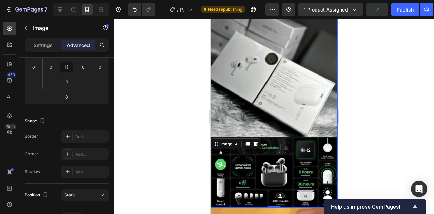
scroll to position [955, 0]
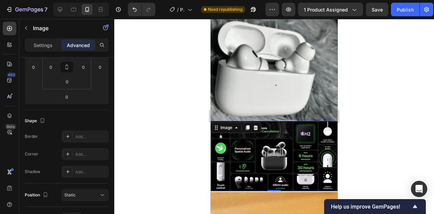
click at [245, 150] on img at bounding box center [274, 156] width 127 height 71
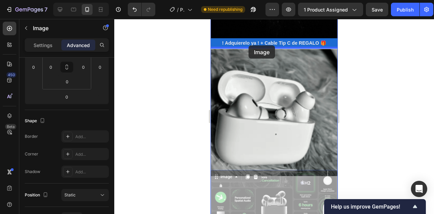
scroll to position [852, 0]
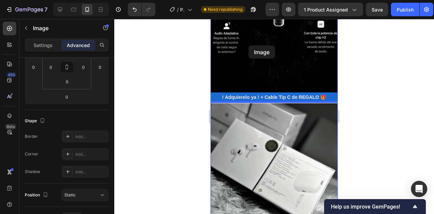
drag, startPoint x: 233, startPoint y: 129, endPoint x: 249, endPoint y: 48, distance: 82.9
click at [249, 48] on div "iPhone 13 Mini ( 375 px) iPhone 13 Mini iPhone 13 Pro iPhone 11 Pro Max iPhone …" at bounding box center [274, 5] width 127 height 1676
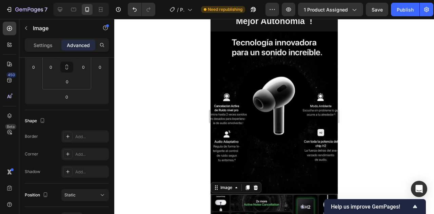
scroll to position [739, 0]
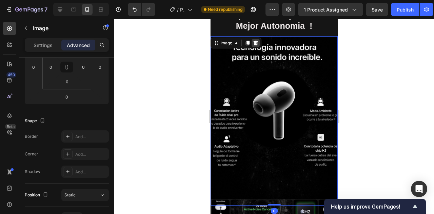
click at [255, 45] on div at bounding box center [256, 43] width 8 height 8
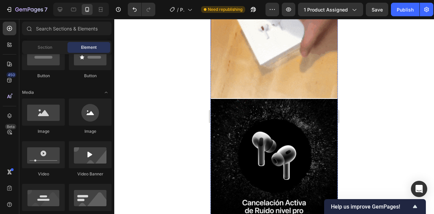
scroll to position [1026, 0]
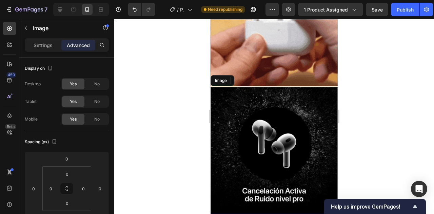
click at [274, 126] on img at bounding box center [274, 150] width 127 height 127
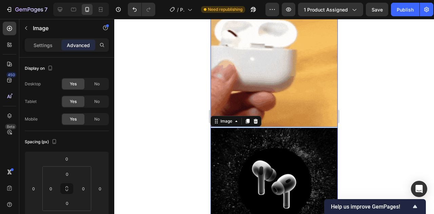
scroll to position [986, 0]
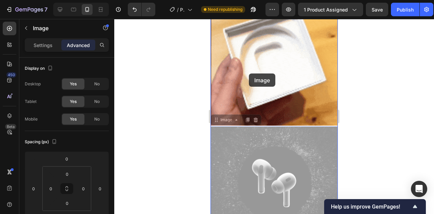
drag, startPoint x: 231, startPoint y: 121, endPoint x: 249, endPoint y: 74, distance: 51.0
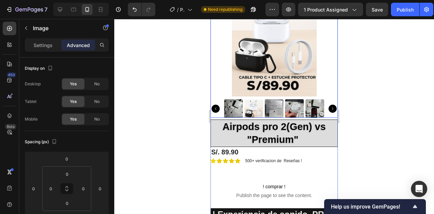
scroll to position [63, 0]
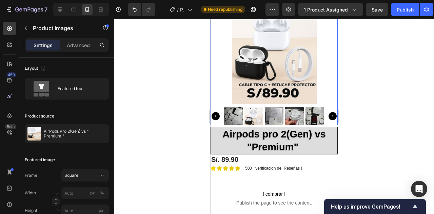
click at [270, 112] on img at bounding box center [274, 116] width 19 height 19
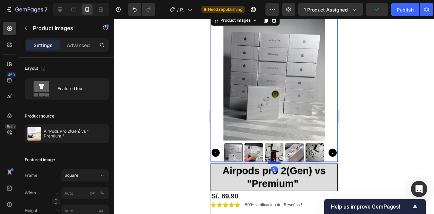
scroll to position [24, 0]
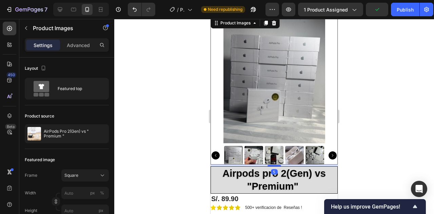
click at [294, 155] on img at bounding box center [294, 155] width 19 height 19
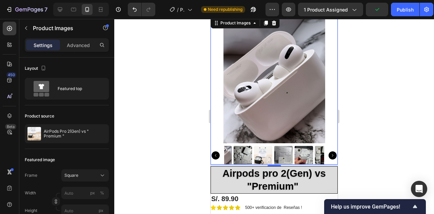
click at [277, 155] on div at bounding box center [274, 155] width 100 height 19
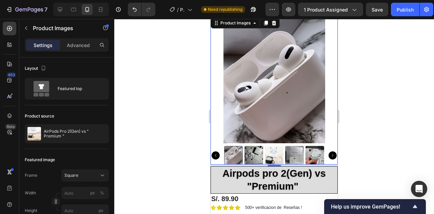
click at [295, 155] on img at bounding box center [294, 155] width 19 height 19
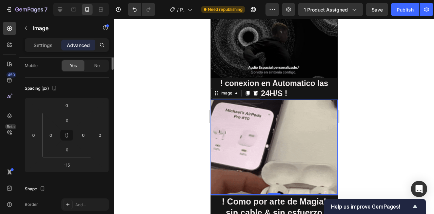
scroll to position [0, 0]
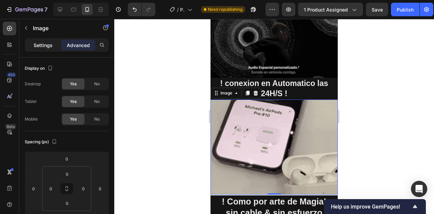
click at [48, 43] on p "Settings" at bounding box center [43, 45] width 19 height 7
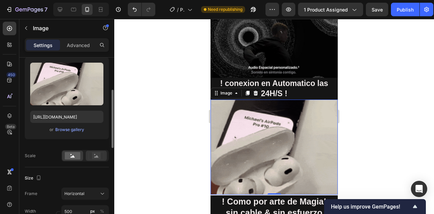
scroll to position [79, 0]
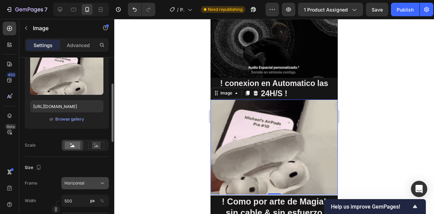
click at [91, 186] on div "Horizontal" at bounding box center [80, 183] width 33 height 6
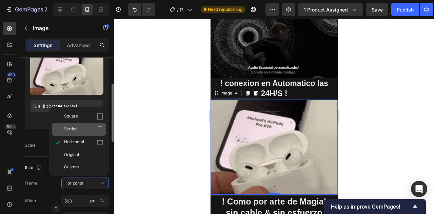
click at [84, 131] on div "Vertical" at bounding box center [83, 129] width 39 height 7
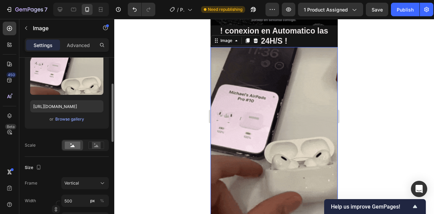
scroll to position [359, 0]
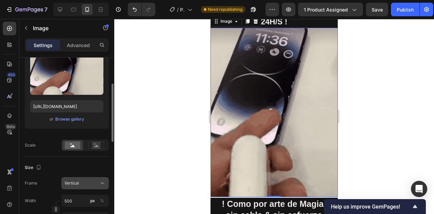
click at [95, 181] on div "Vertical" at bounding box center [80, 183] width 33 height 6
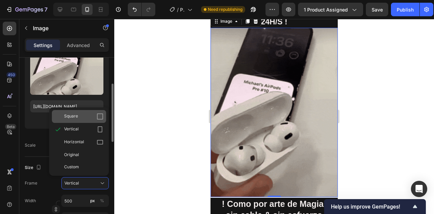
click at [84, 120] on div "Square" at bounding box center [83, 116] width 39 height 7
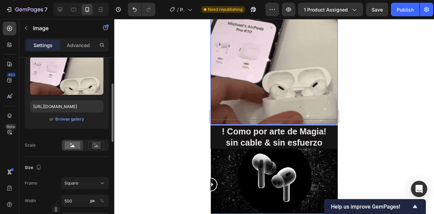
scroll to position [391, 0]
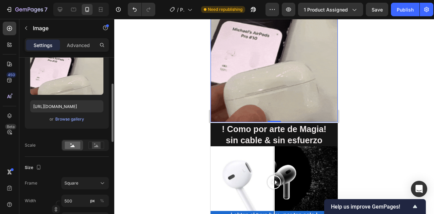
click at [434, 114] on div at bounding box center [274, 116] width 320 height 195
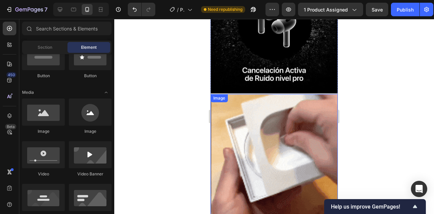
scroll to position [1043, 0]
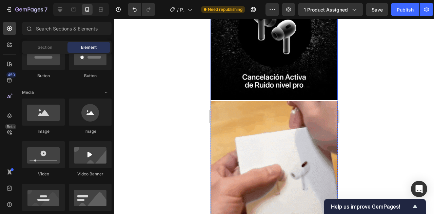
click at [178, 88] on div at bounding box center [274, 116] width 320 height 195
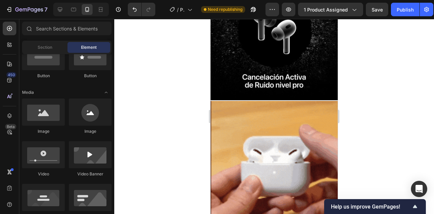
click at [371, 70] on div at bounding box center [274, 116] width 320 height 195
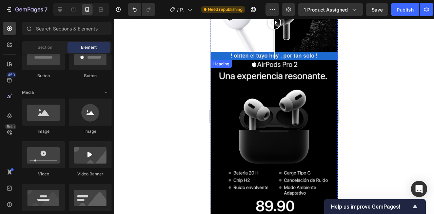
scroll to position [508, 0]
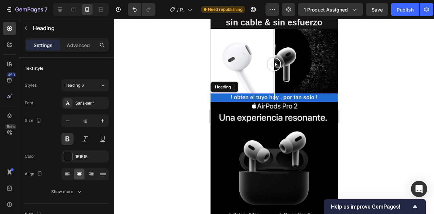
click at [320, 97] on h2 "! obten el tuyo hoy , por tan solo !" at bounding box center [274, 98] width 127 height 8
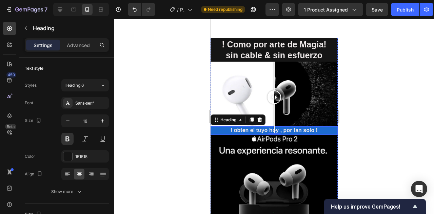
scroll to position [707, 0]
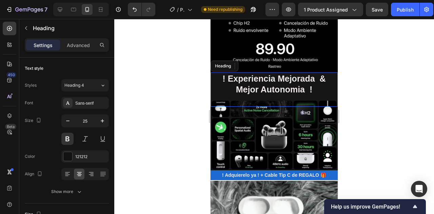
click at [257, 92] on span "! Experiencia Mejorada & Mejor Autonomia !" at bounding box center [273, 84] width 103 height 21
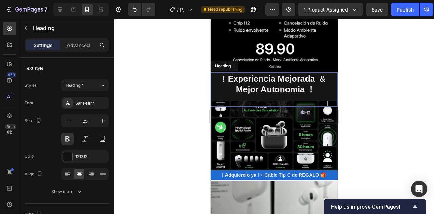
scroll to position [79, 0]
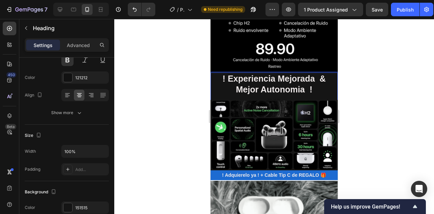
click at [258, 89] on span "! Experiencia Mejorada & Mejor Autonomia !" at bounding box center [273, 84] width 103 height 21
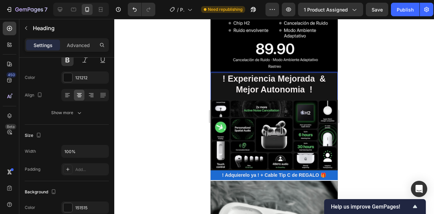
click at [258, 89] on span "! Experiencia Mejorada & Mejor Autonomia !" at bounding box center [273, 84] width 103 height 21
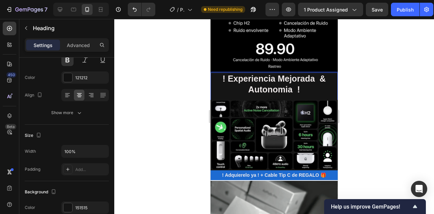
click at [293, 87] on span "! Experiencia Mejorada & Autonomia !" at bounding box center [273, 84] width 103 height 21
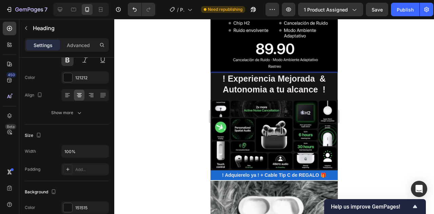
click at [378, 141] on div at bounding box center [274, 116] width 320 height 195
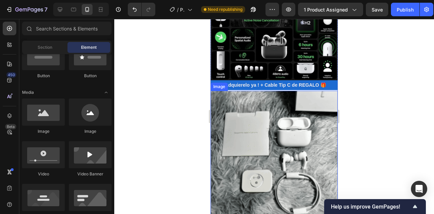
scroll to position [796, 0]
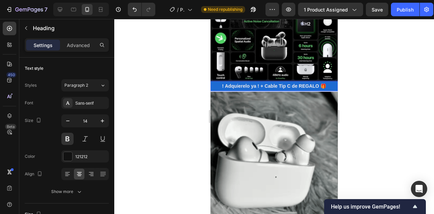
click at [256, 85] on span "! Adquierelo ya ! + Cable Tip C de REGALO 🎁" at bounding box center [274, 85] width 104 height 5
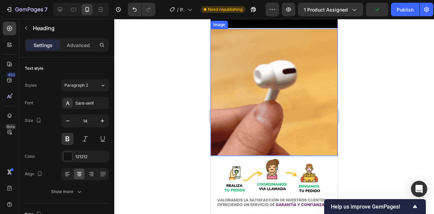
scroll to position [1118, 0]
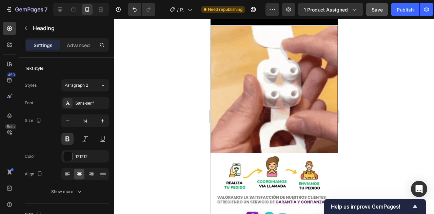
click at [376, 11] on span "Save" at bounding box center [377, 10] width 11 height 6
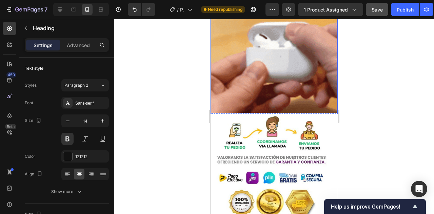
scroll to position [1166, 0]
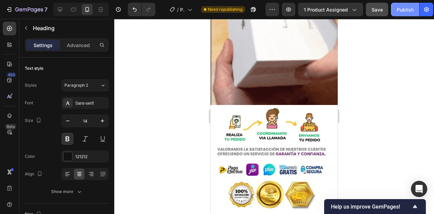
click at [398, 11] on div "Publish" at bounding box center [405, 9] width 17 height 7
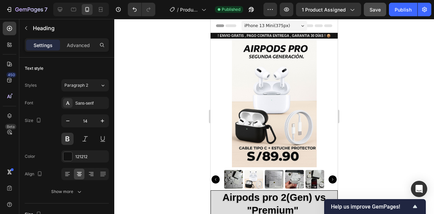
scroll to position [0, 0]
